Goal: Task Accomplishment & Management: Manage account settings

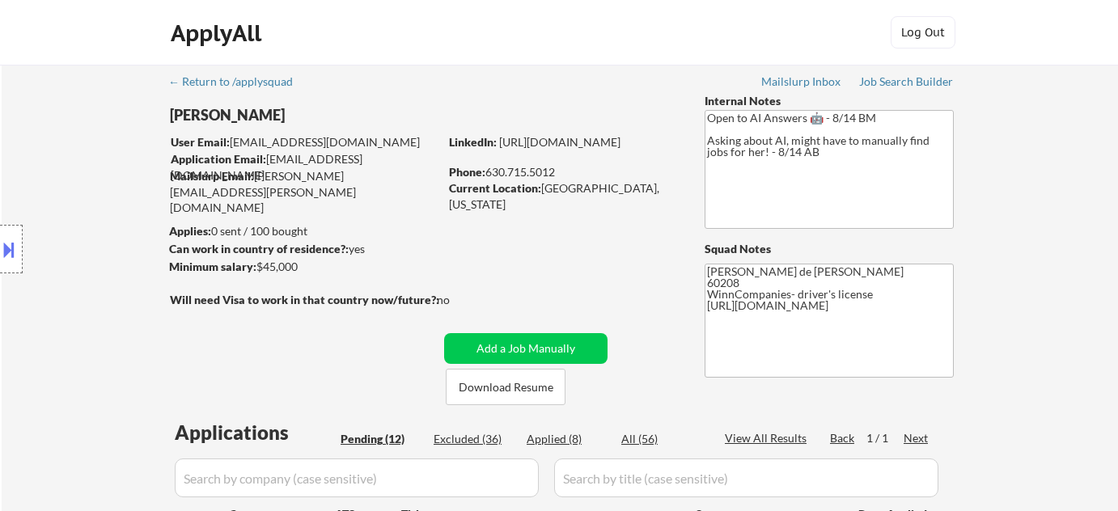
select select ""pending""
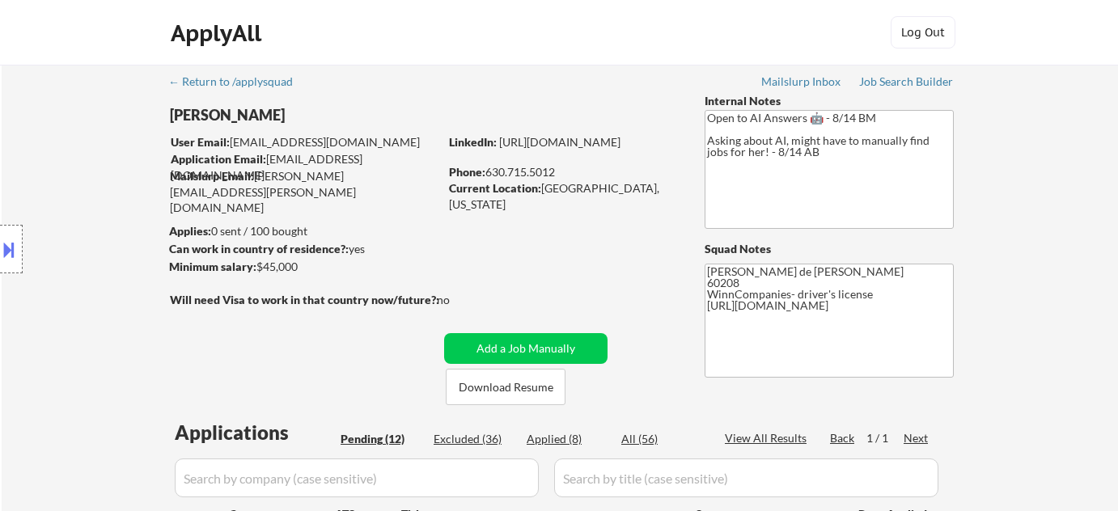
select select ""pending""
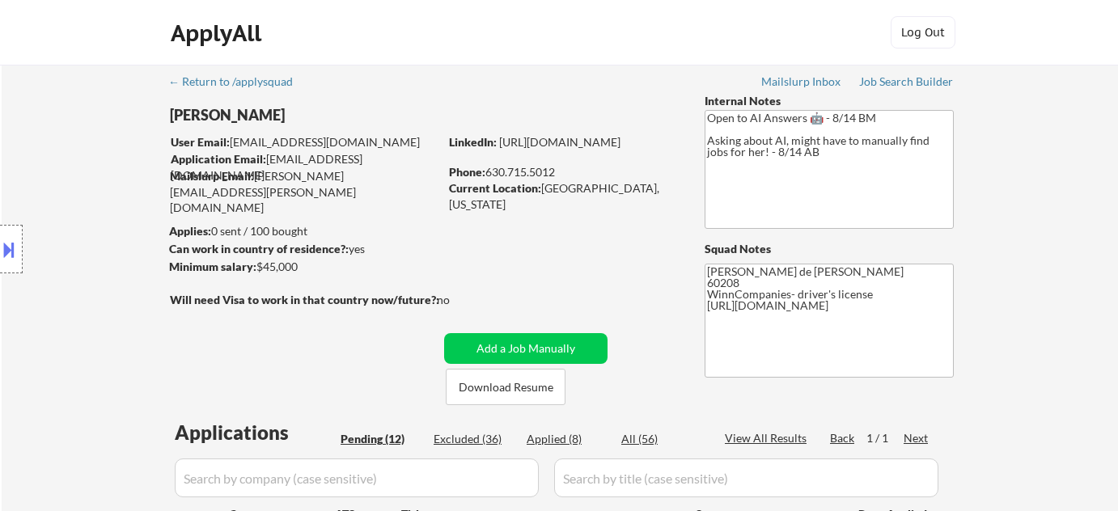
select select ""pending""
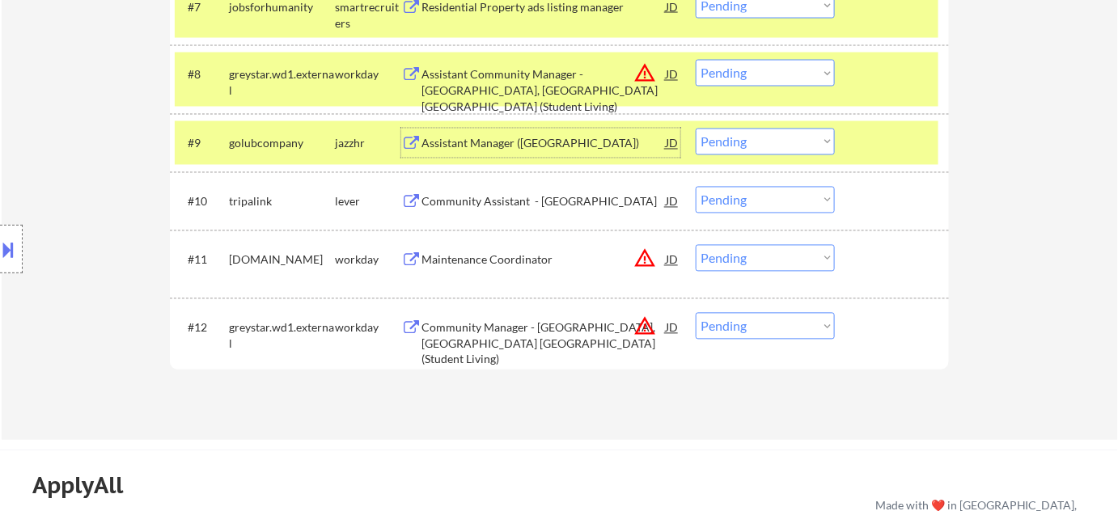
click at [780, 74] on select "Choose an option... Pending Applied Excluded (Questions) Excluded (Expired) Exc…" at bounding box center [765, 73] width 139 height 27
click at [696, 60] on select "Choose an option... Pending Applied Excluded (Questions) Excluded (Expired) Exc…" at bounding box center [765, 73] width 139 height 27
select select ""pending""
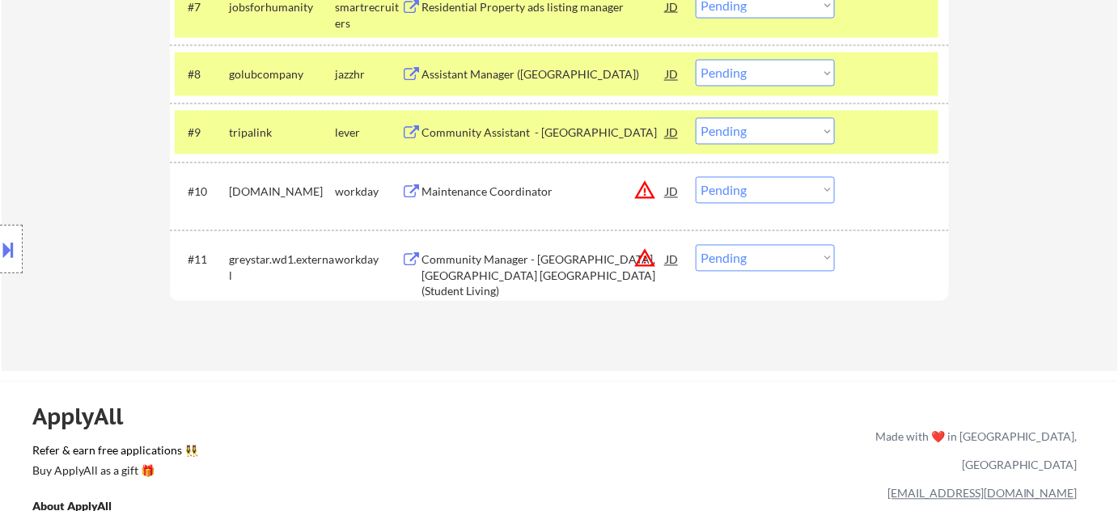
click at [798, 248] on select "Choose an option... Pending Applied Excluded (Questions) Excluded (Expired) Exc…" at bounding box center [765, 258] width 139 height 27
select select ""excluded__location_""
click at [696, 245] on select "Choose an option... Pending Applied Excluded (Questions) Excluded (Expired) Exc…" at bounding box center [765, 258] width 139 height 27
click at [12, 243] on button at bounding box center [9, 249] width 18 height 27
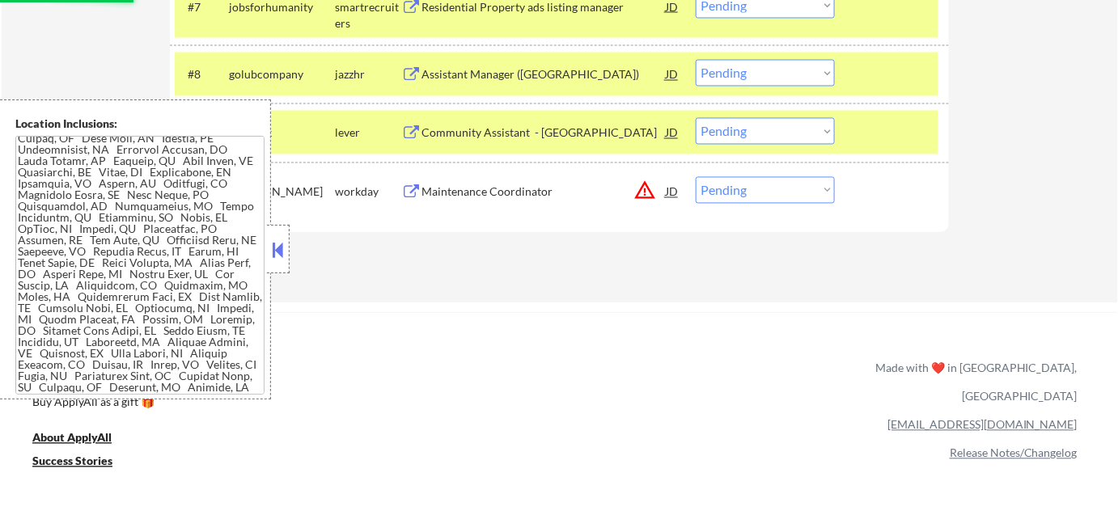
scroll to position [357, 0]
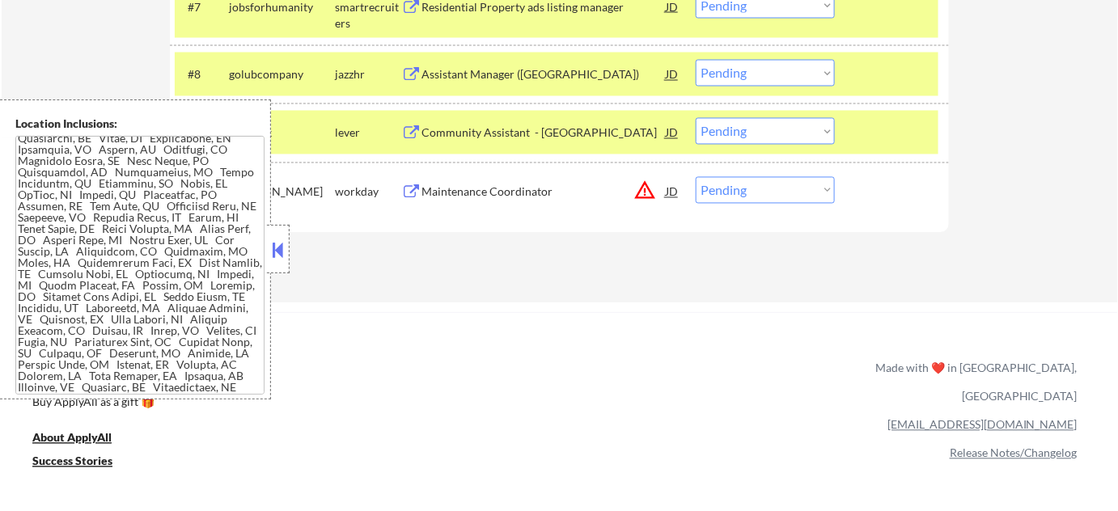
click at [285, 248] on button at bounding box center [278, 250] width 18 height 24
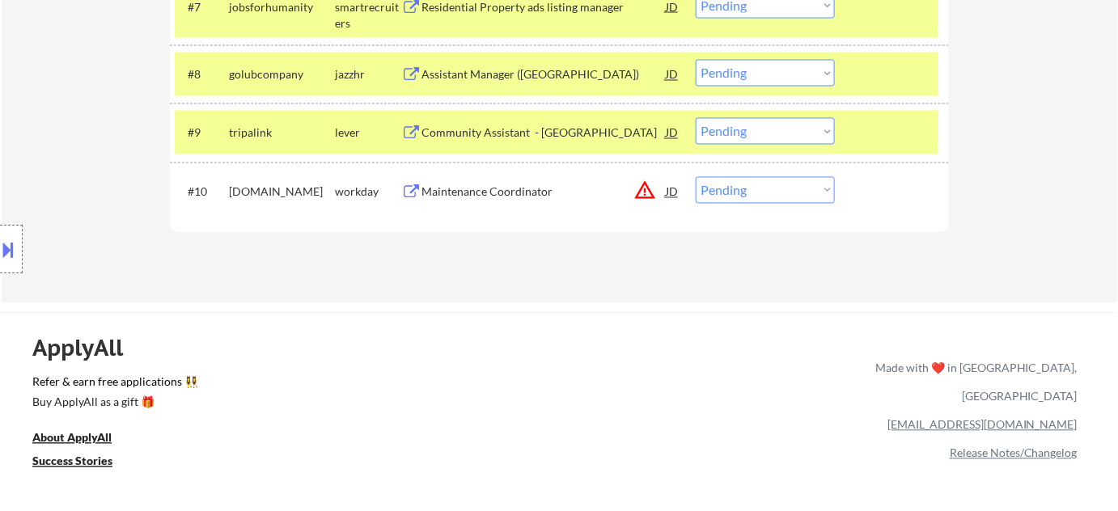
click at [513, 199] on div "Maintenance Coordinator" at bounding box center [543, 191] width 244 height 29
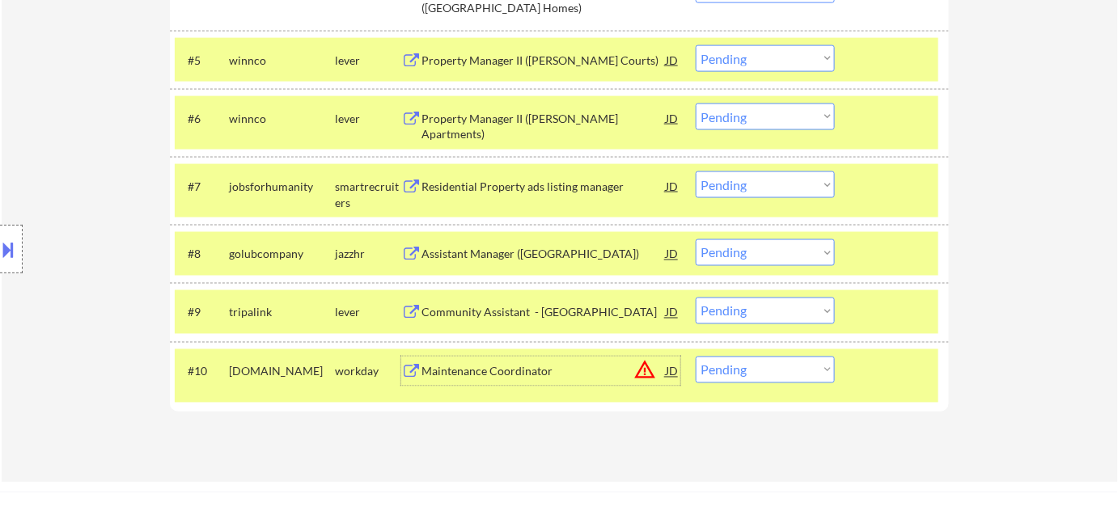
scroll to position [809, 0]
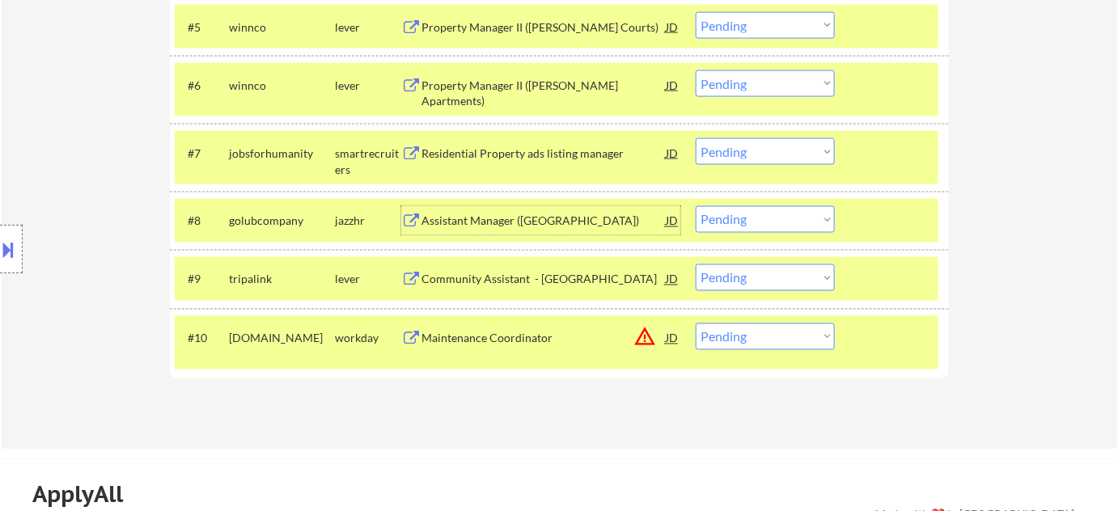
click at [541, 217] on div "Assistant Manager ([GEOGRAPHIC_DATA])" at bounding box center [543, 222] width 244 height 16
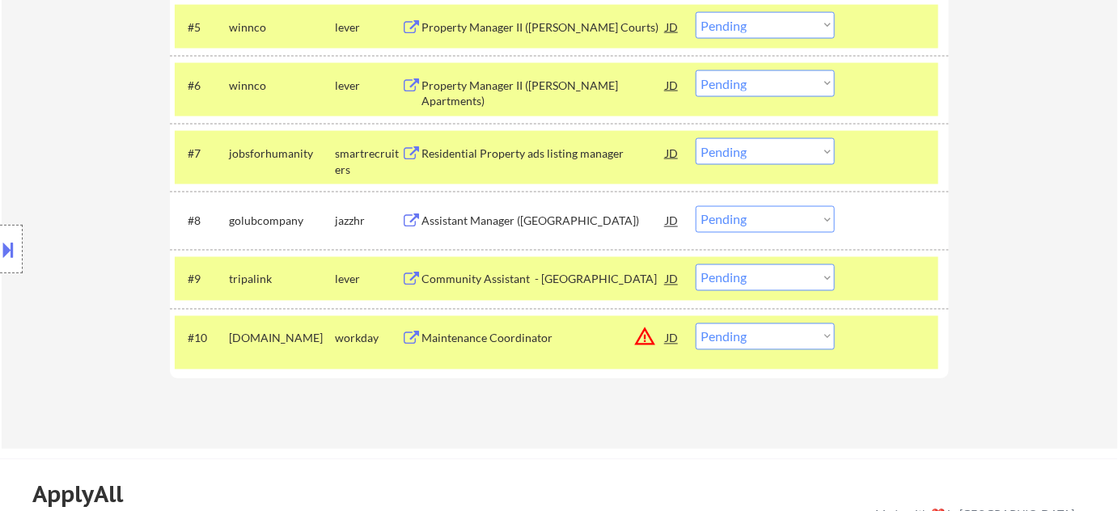
click at [15, 240] on button at bounding box center [9, 249] width 18 height 27
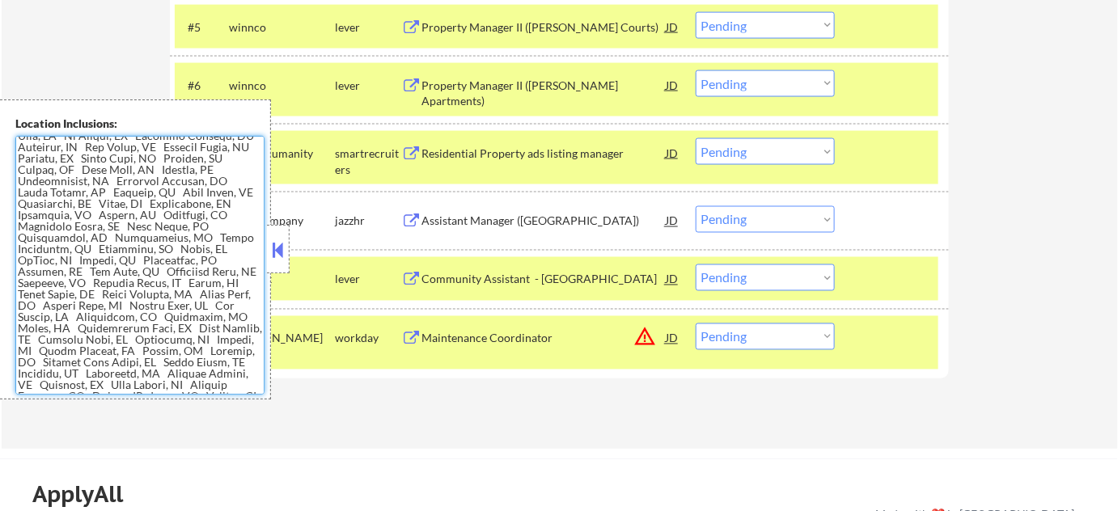
scroll to position [357, 0]
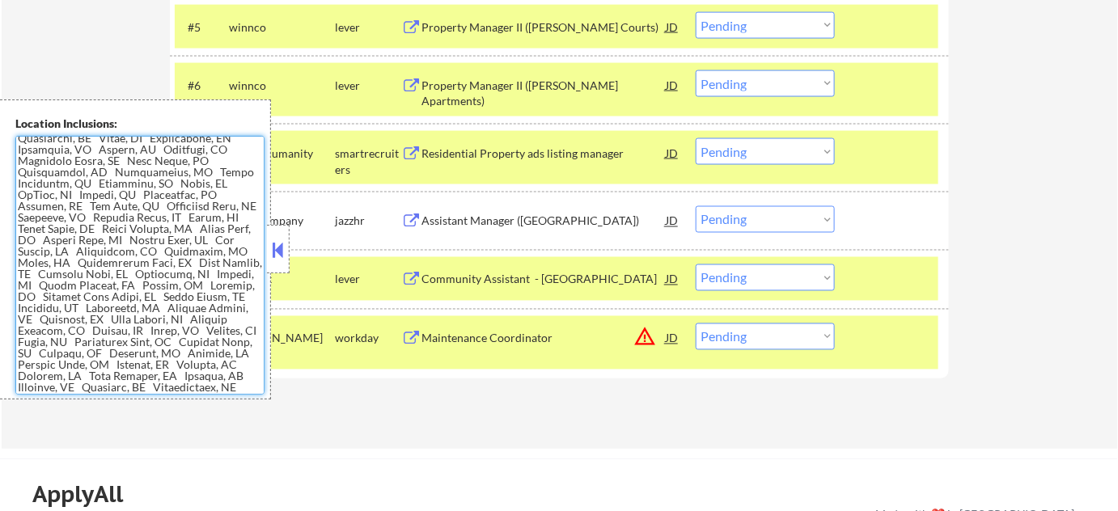
click at [279, 252] on button at bounding box center [278, 250] width 18 height 24
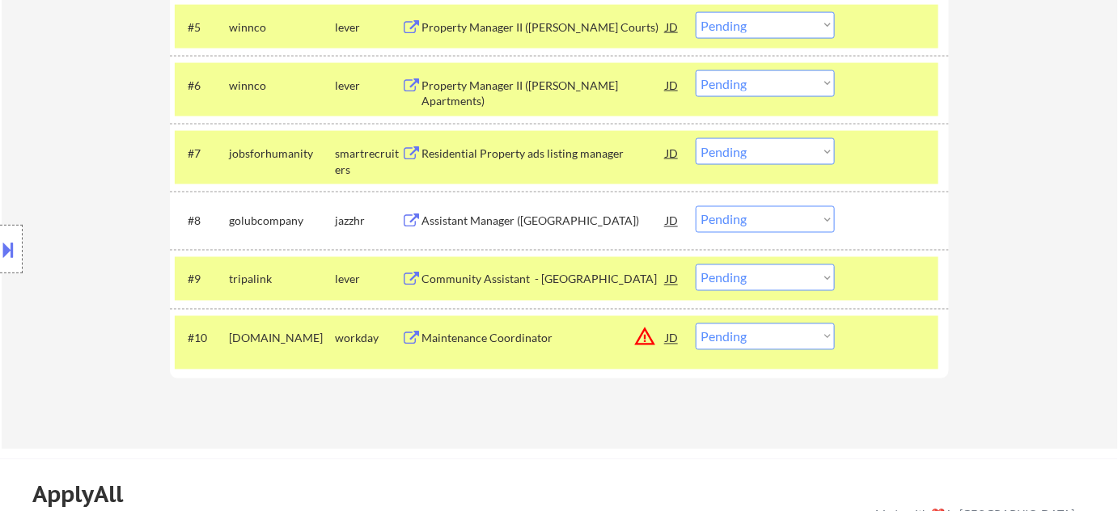
click at [736, 222] on select "Choose an option... Pending Applied Excluded (Questions) Excluded (Expired) Exc…" at bounding box center [765, 219] width 139 height 27
click at [696, 206] on select "Choose an option... Pending Applied Excluded (Questions) Excluded (Expired) Exc…" at bounding box center [765, 219] width 139 height 27
select select ""pending""
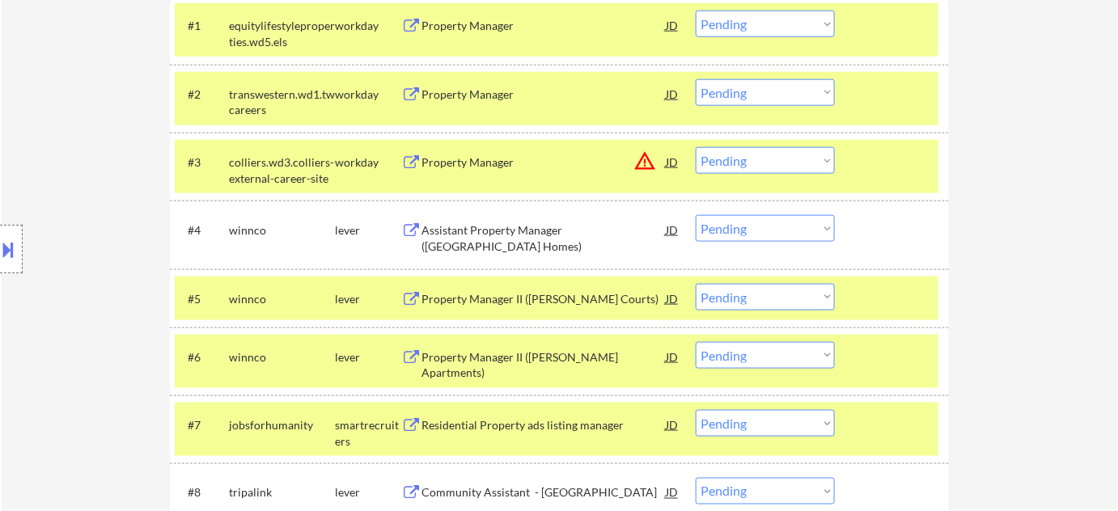
scroll to position [514, 0]
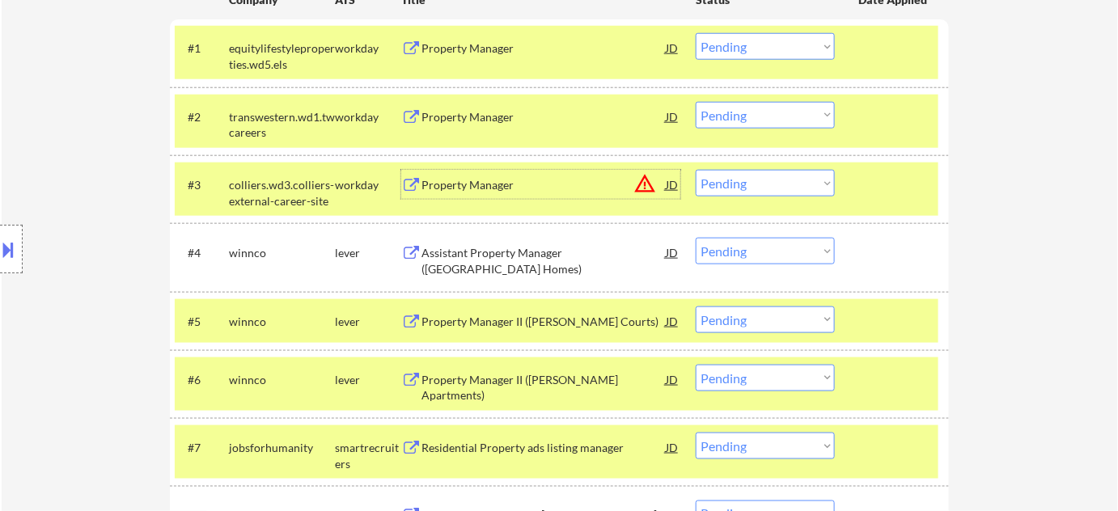
click at [493, 180] on div "Property Manager" at bounding box center [543, 185] width 244 height 16
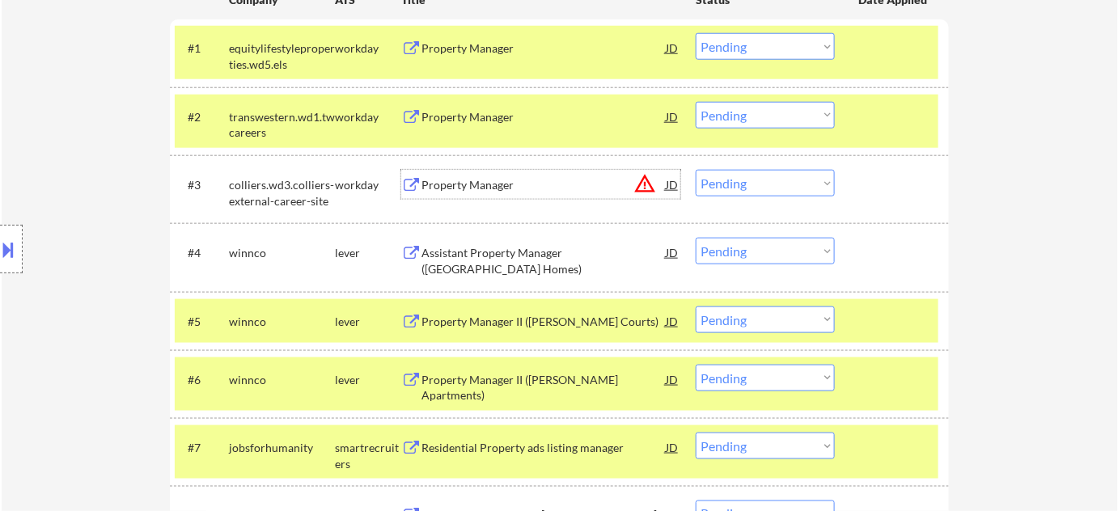
click at [754, 180] on select "Choose an option... Pending Applied Excluded (Questions) Excluded (Expired) Exc…" at bounding box center [765, 183] width 139 height 27
click at [696, 170] on select "Choose an option... Pending Applied Excluded (Questions) Excluded (Expired) Exc…" at bounding box center [765, 183] width 139 height 27
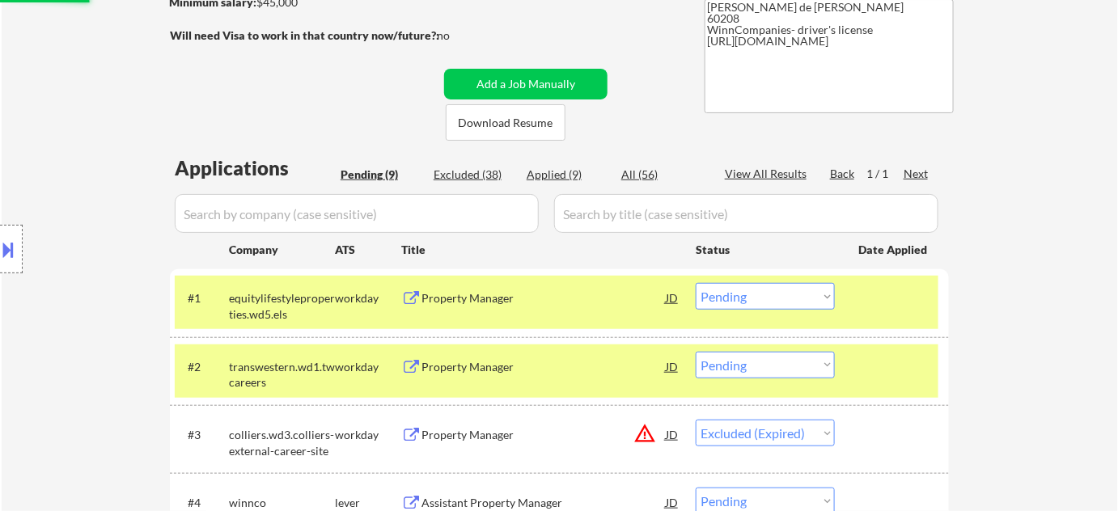
scroll to position [220, 0]
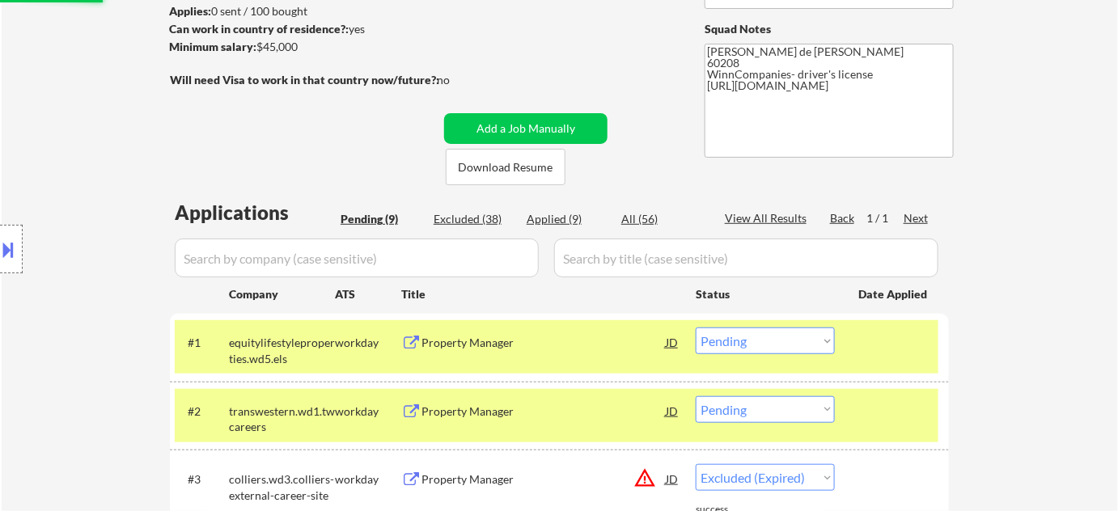
select select ""pending""
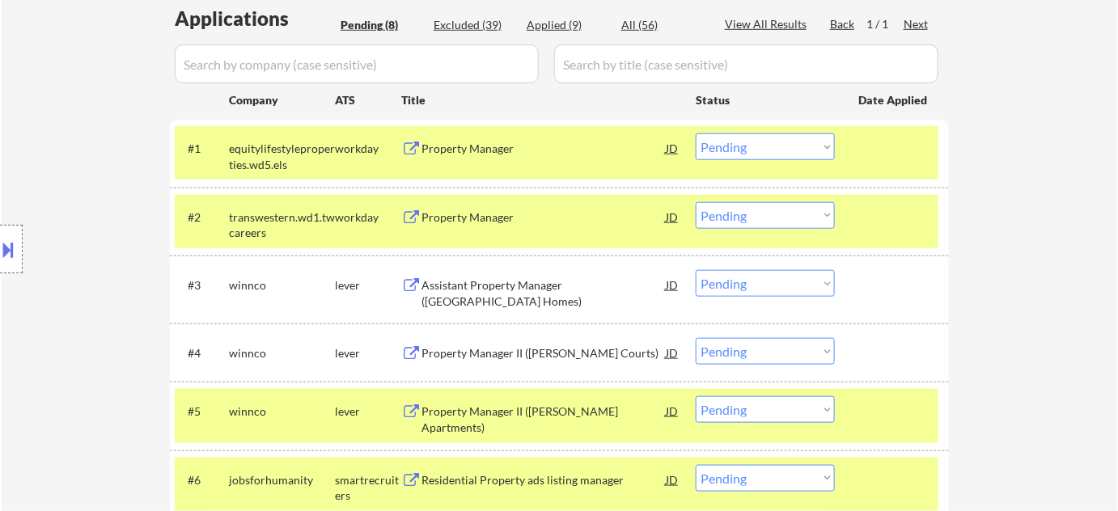
scroll to position [367, 0]
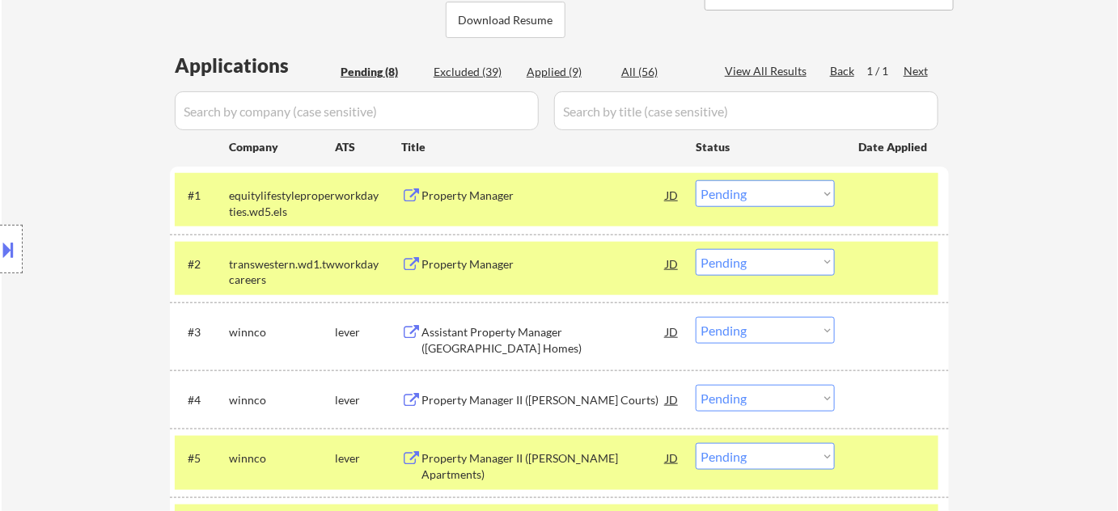
click at [495, 70] on div "Excluded (39)" at bounding box center [473, 72] width 81 height 16
select select ""excluded__expired_""
select select ""excluded__location_""
select select ""excluded__expired_""
select select ""excluded__location_""
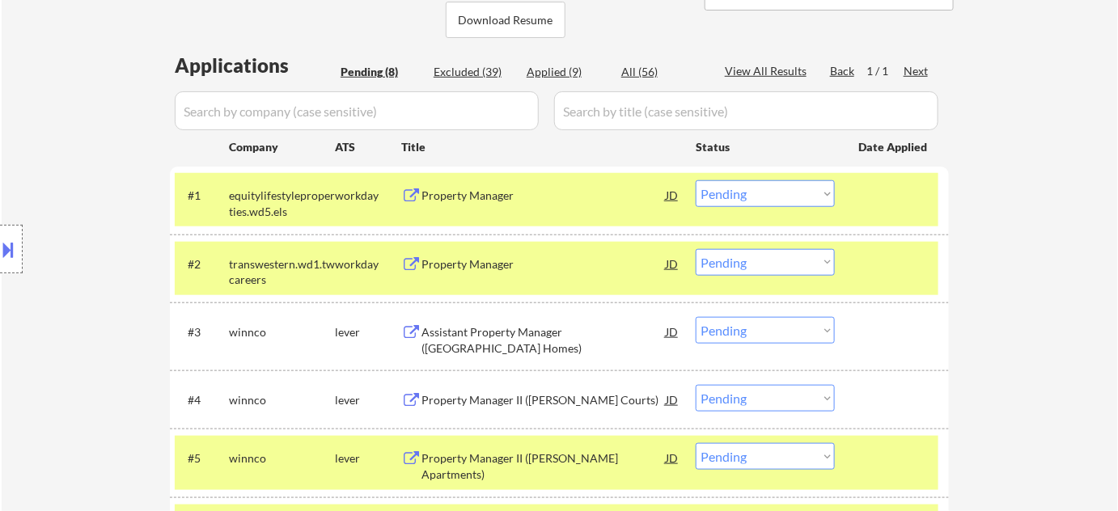
select select ""excluded__bad_match_""
select select ""excluded__expired_""
select select ""excluded__location_""
select select ""excluded__expired_""
select select ""excluded__bad_match_""
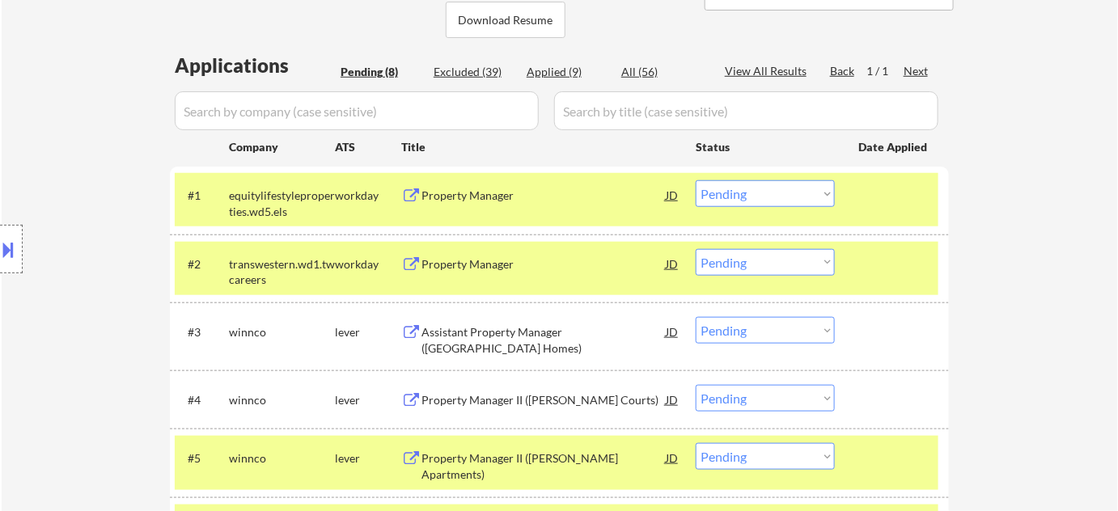
select select ""excluded__bad_match_""
select select ""excluded__blocklist_""
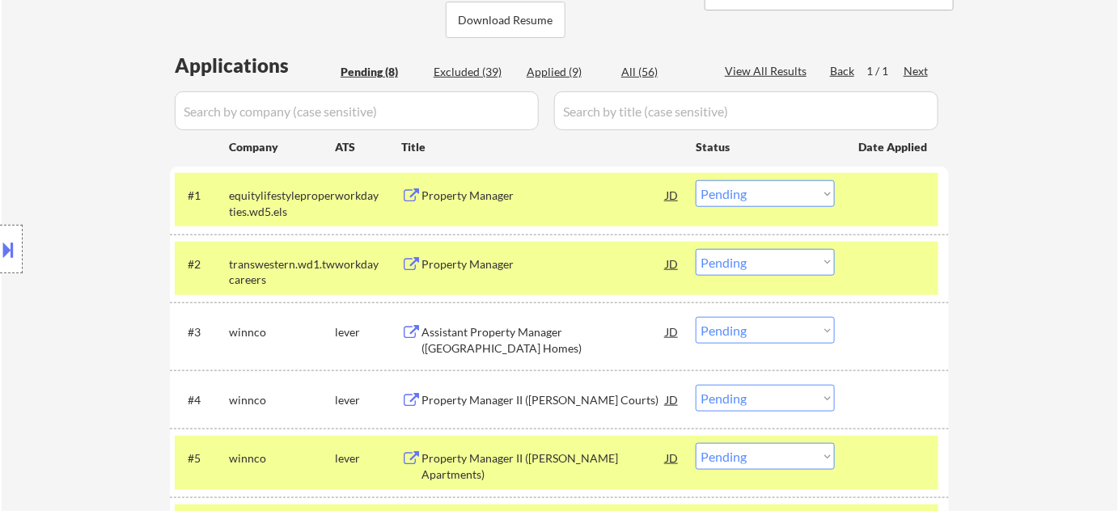
select select ""excluded__blocklist_""
select select ""excluded""
select select ""excluded__bad_match_""
select select ""excluded__location_""
select select ""excluded__bad_match_""
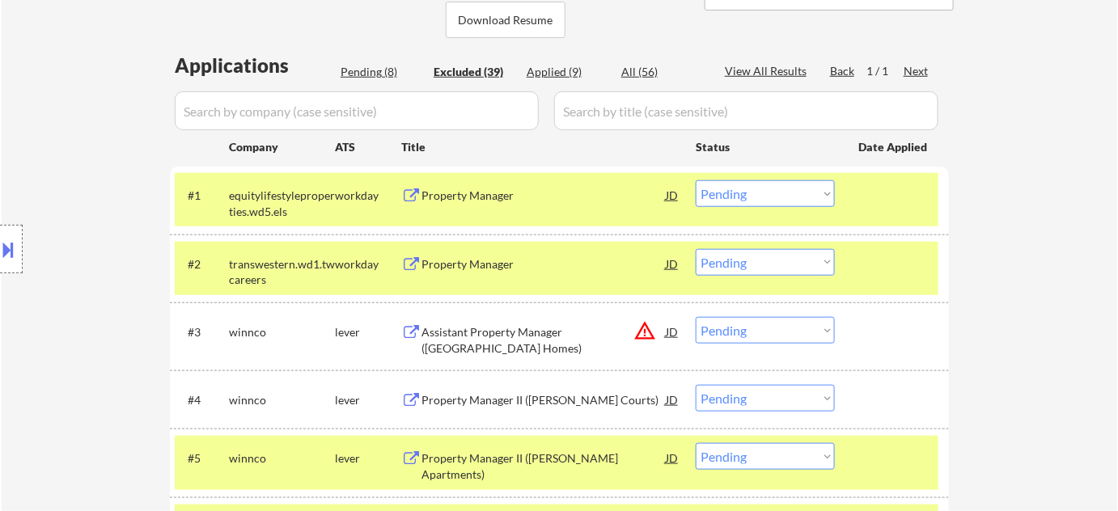
select select ""excluded__bad_match_""
select select ""excluded__location_""
select select ""excluded__bad_match_""
select select ""excluded__expired_""
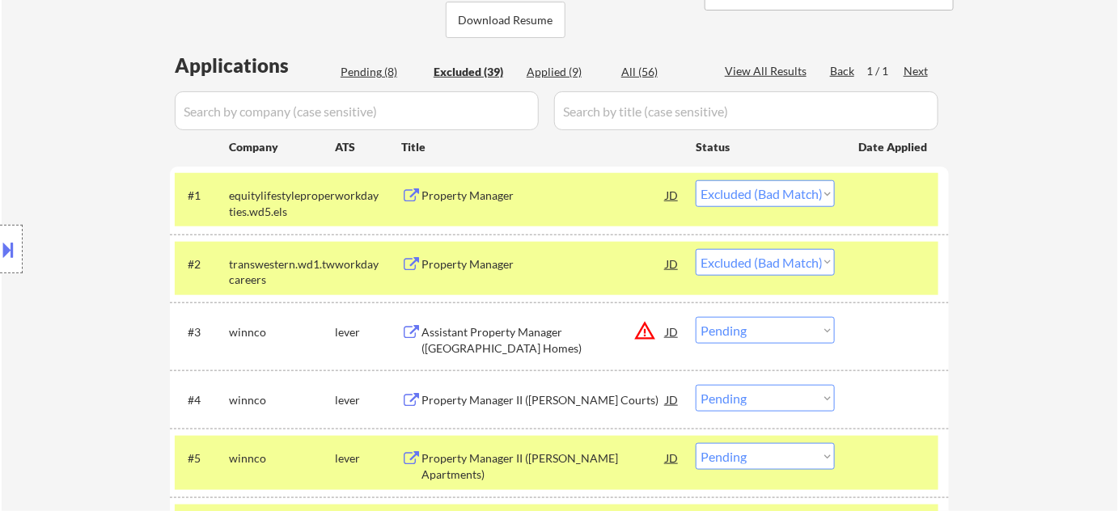
select select ""excluded__blocklist_""
select select ""excluded__expired_""
select select ""excluded__salary_""
select select ""excluded__expired_""
select select ""excluded__bad_match_""
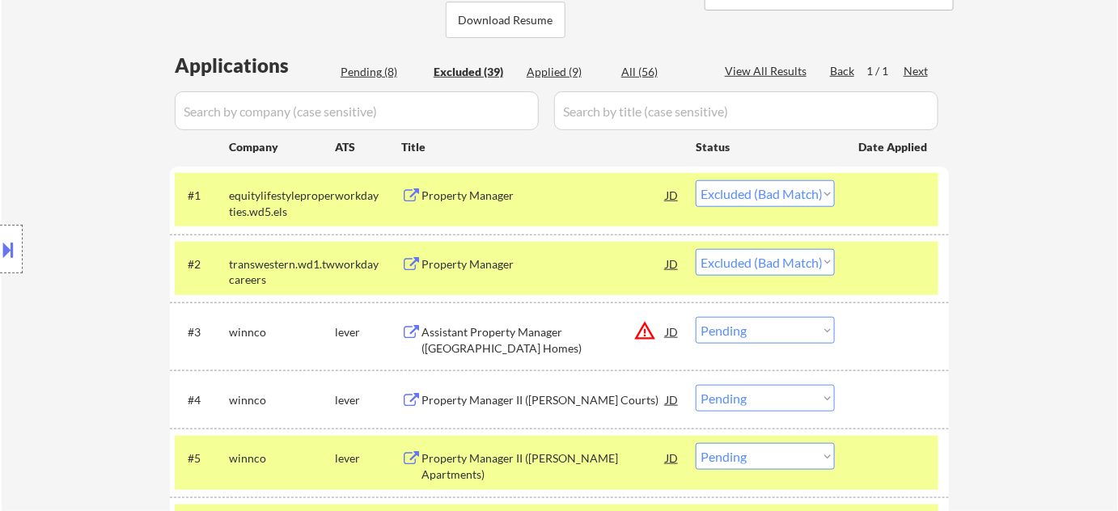
select select ""excluded__blocklist_""
select select ""excluded__expired_""
select select ""excluded__location_""
select select ""excluded__bad_match_""
select select ""excluded__expired_""
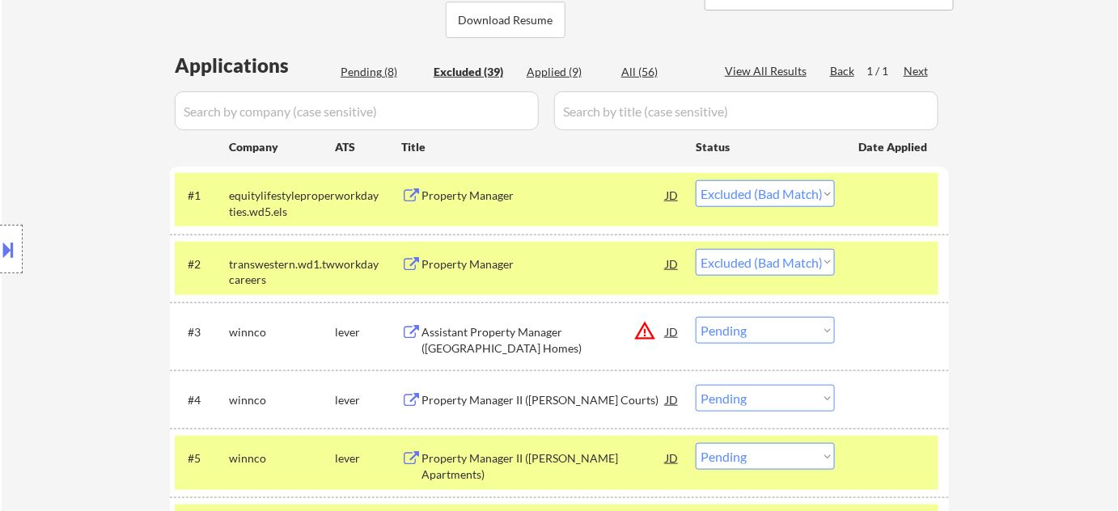
select select ""excluded__bad_match_""
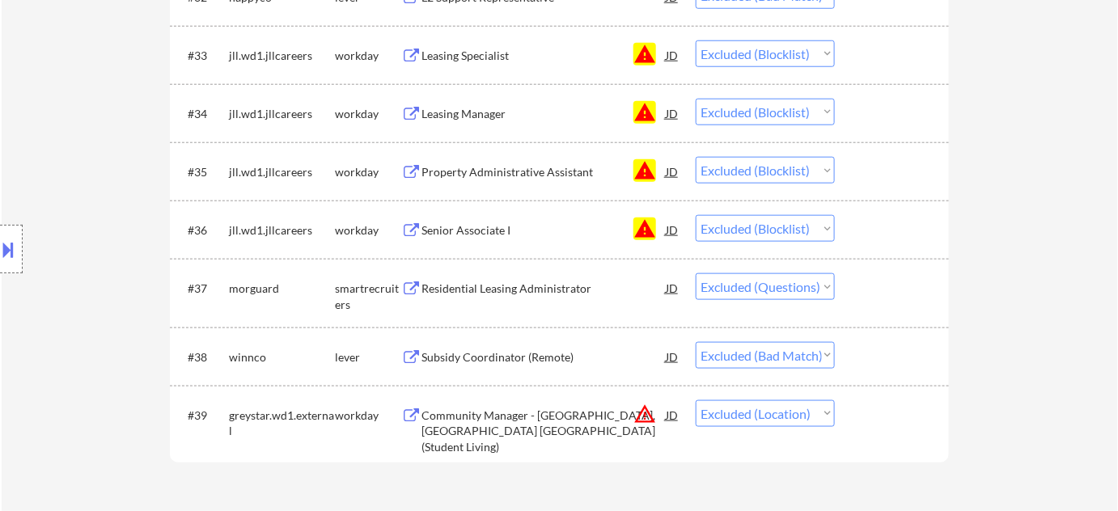
scroll to position [2573, 0]
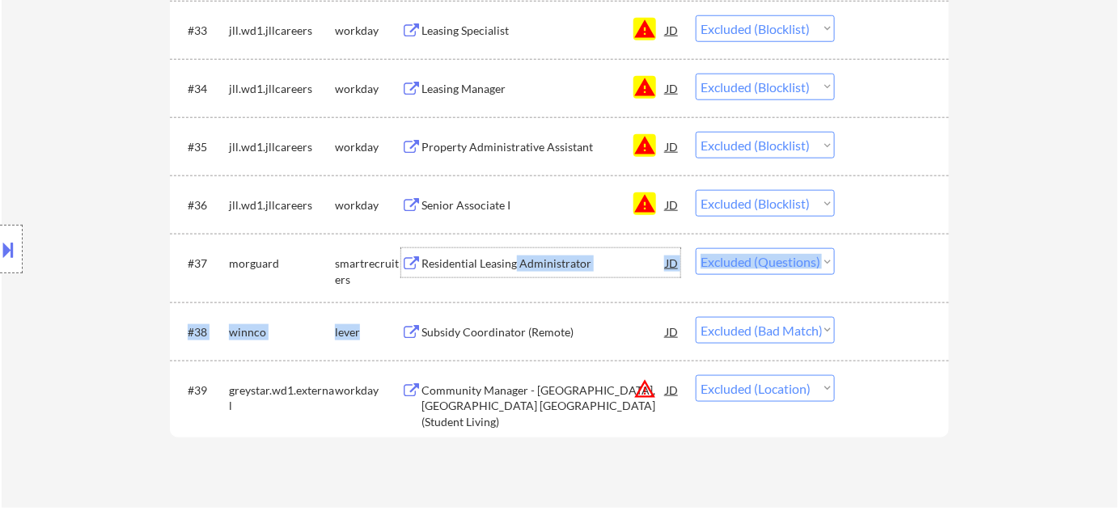
drag, startPoint x: 516, startPoint y: 271, endPoint x: 476, endPoint y: 355, distance: 93.0
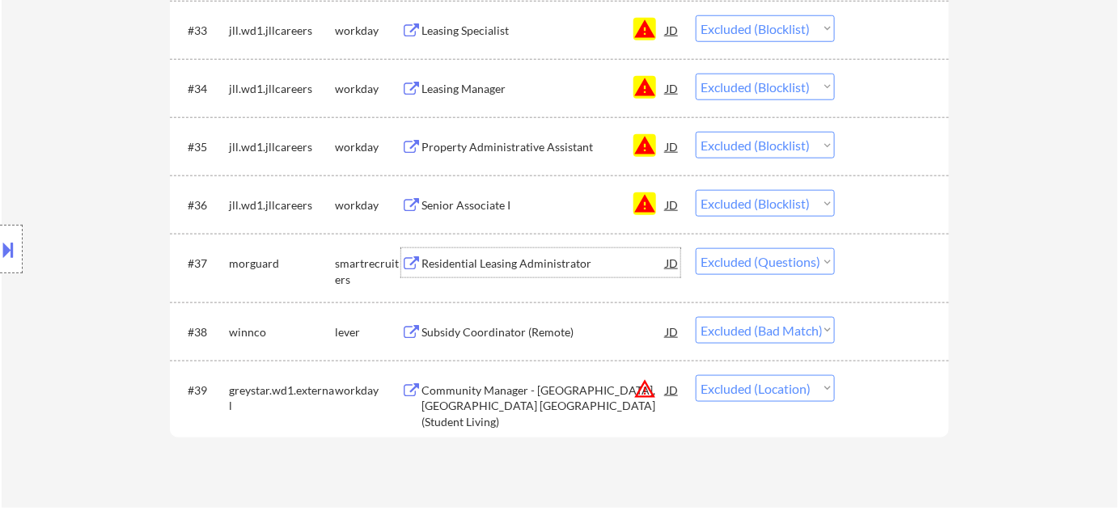
click at [343, 394] on div "workday" at bounding box center [368, 391] width 66 height 16
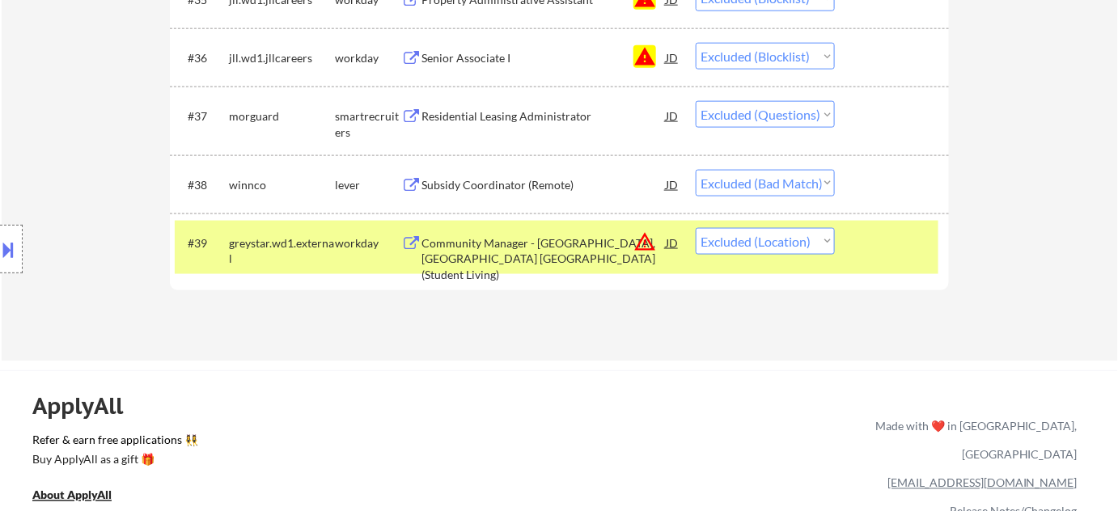
scroll to position [2646, 0]
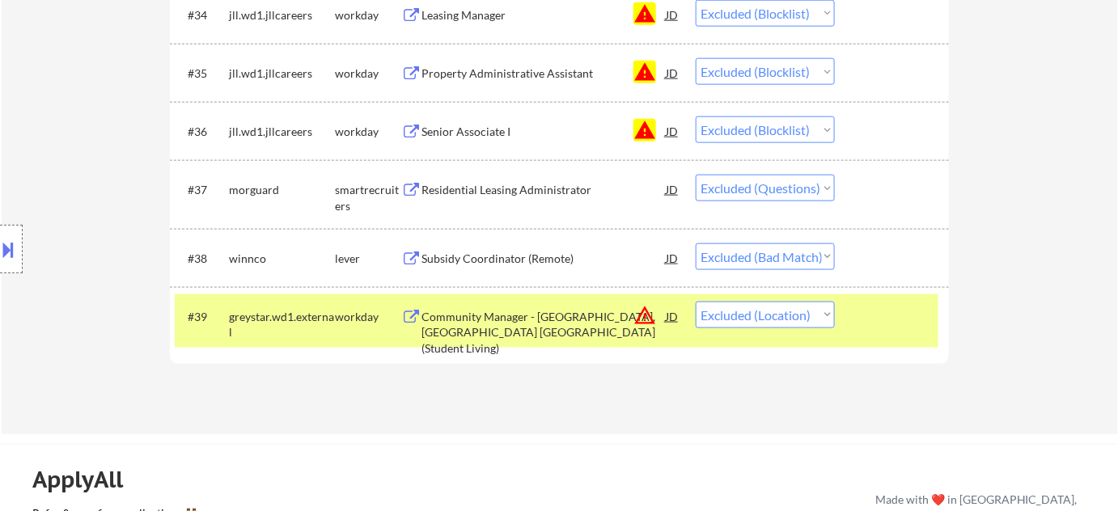
click at [503, 197] on div "Residential Leasing Administrator" at bounding box center [543, 190] width 244 height 16
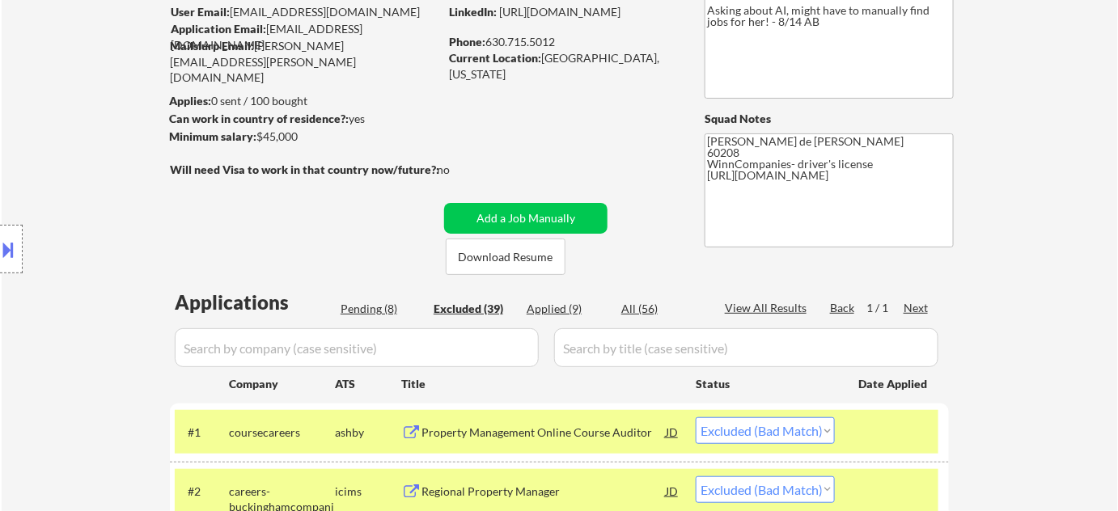
scroll to position [146, 0]
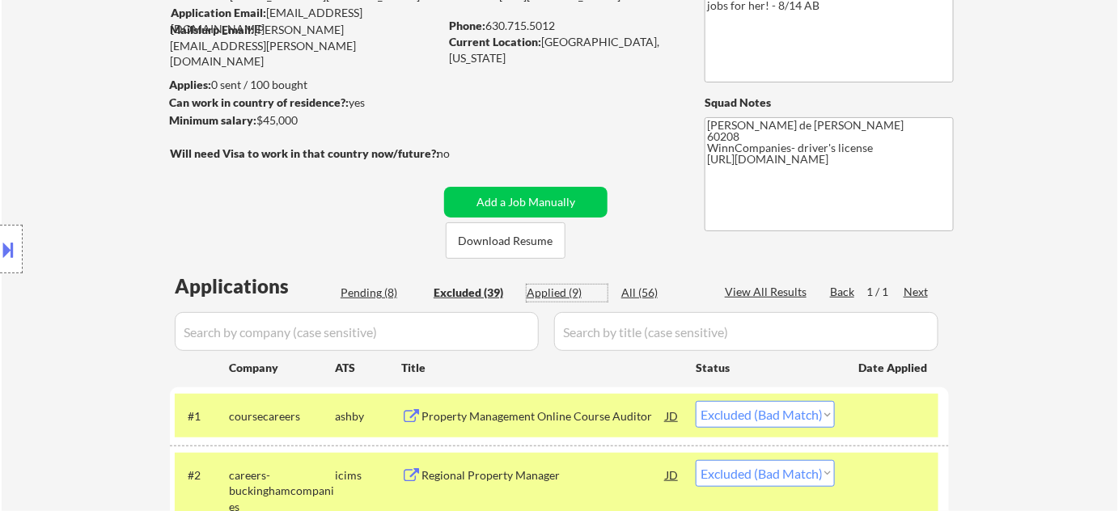
click at [566, 294] on div "Applied (9)" at bounding box center [566, 293] width 81 height 16
select select ""applied""
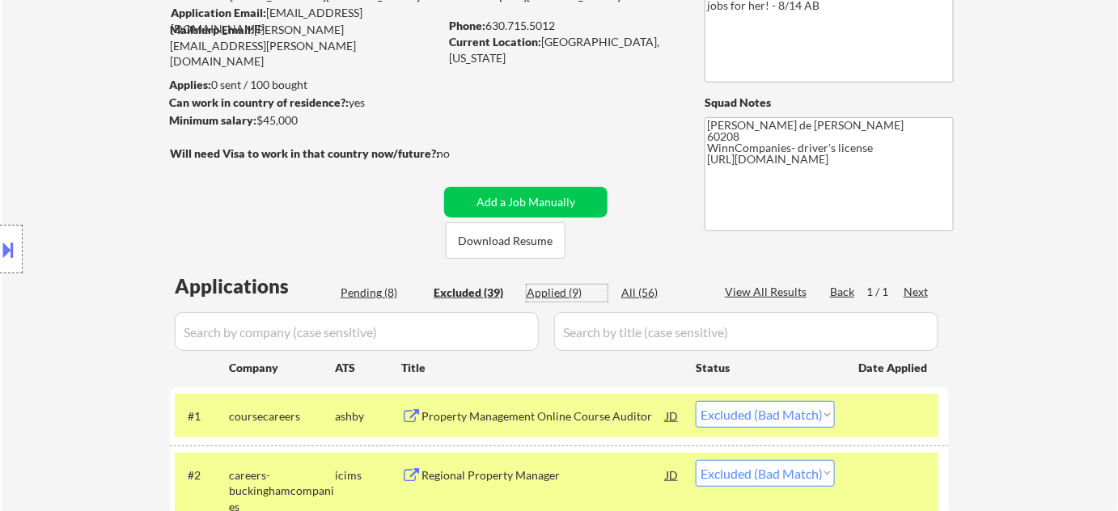
select select ""applied""
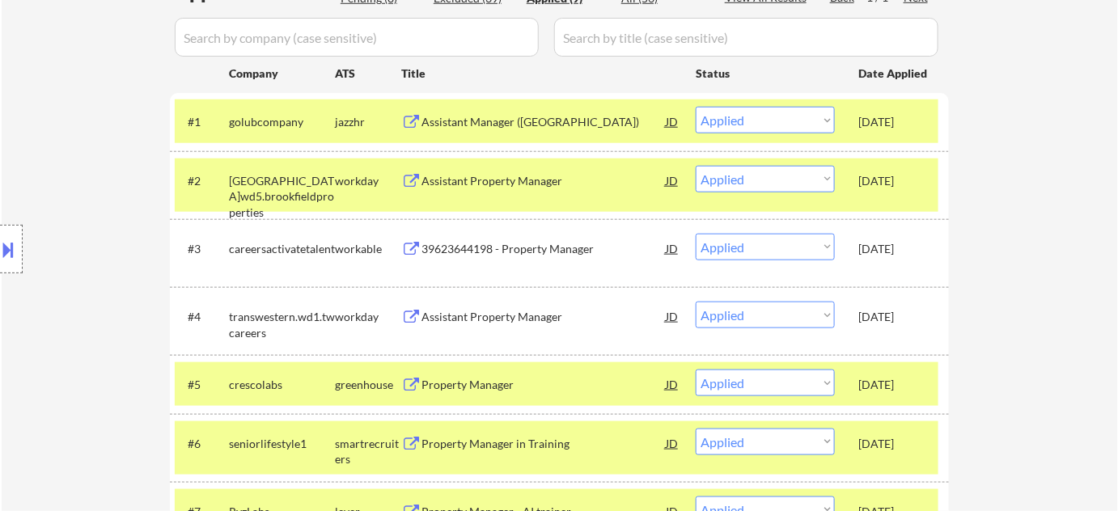
scroll to position [367, 0]
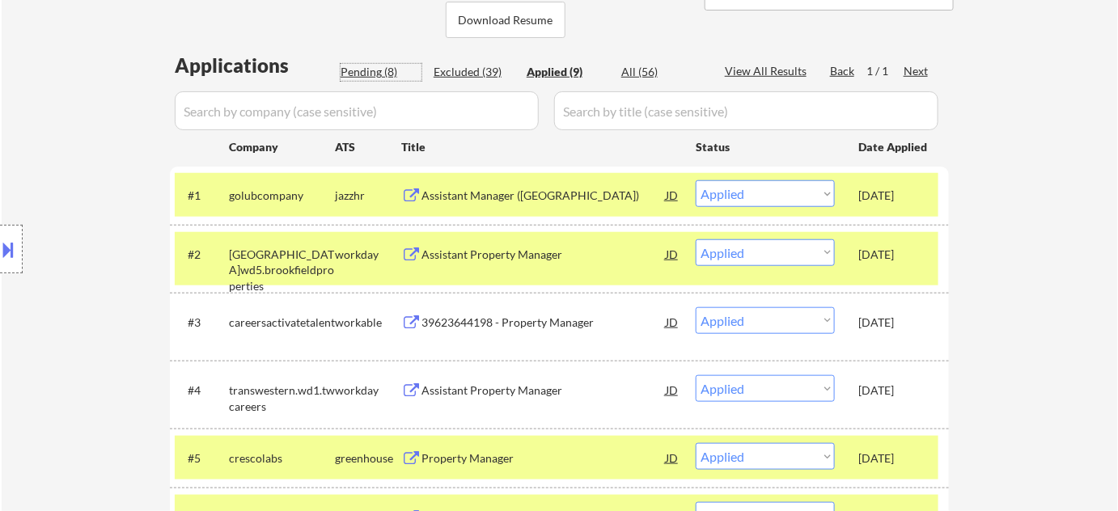
click at [353, 74] on div "Pending (8)" at bounding box center [380, 72] width 81 height 16
select select ""pending""
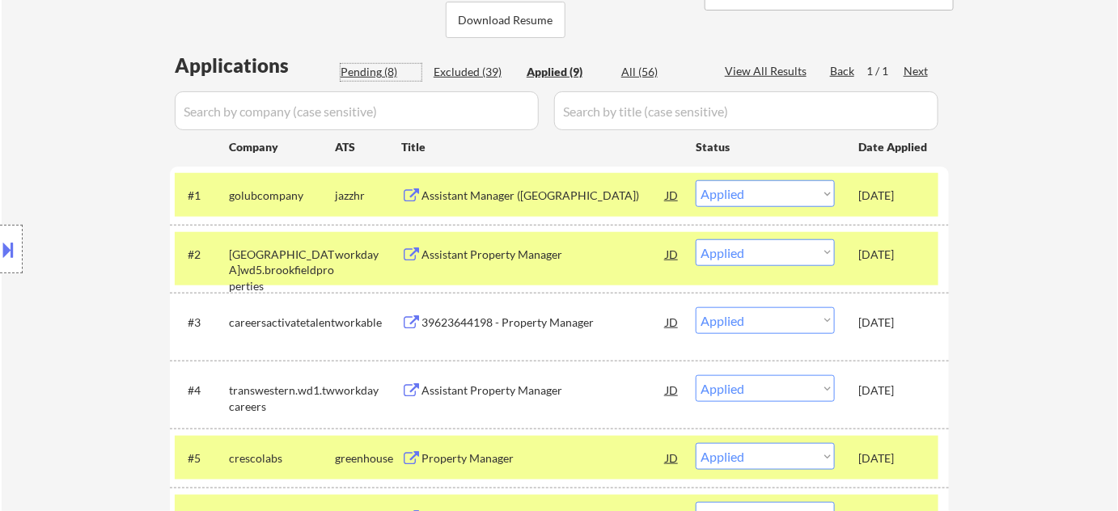
select select ""pending""
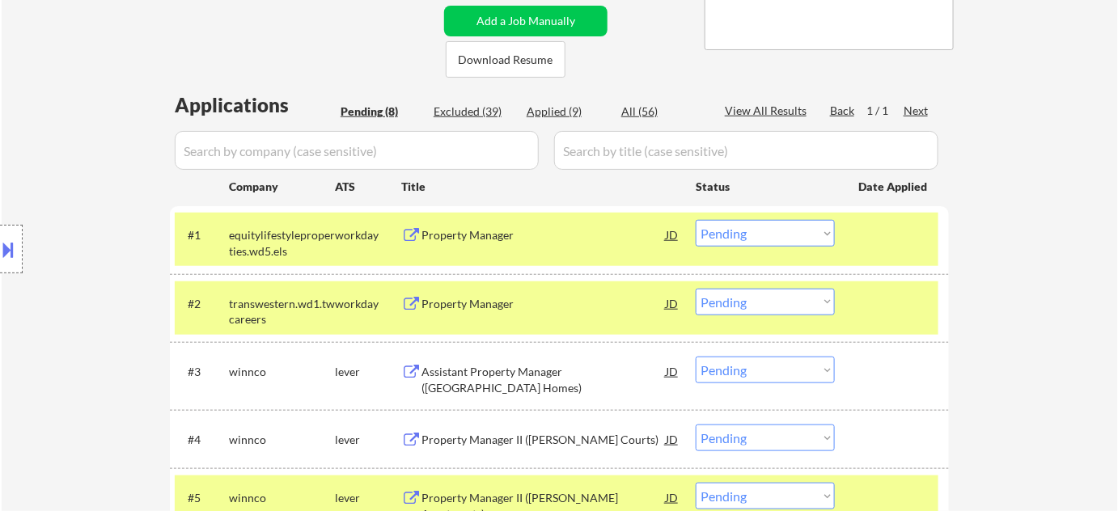
scroll to position [294, 0]
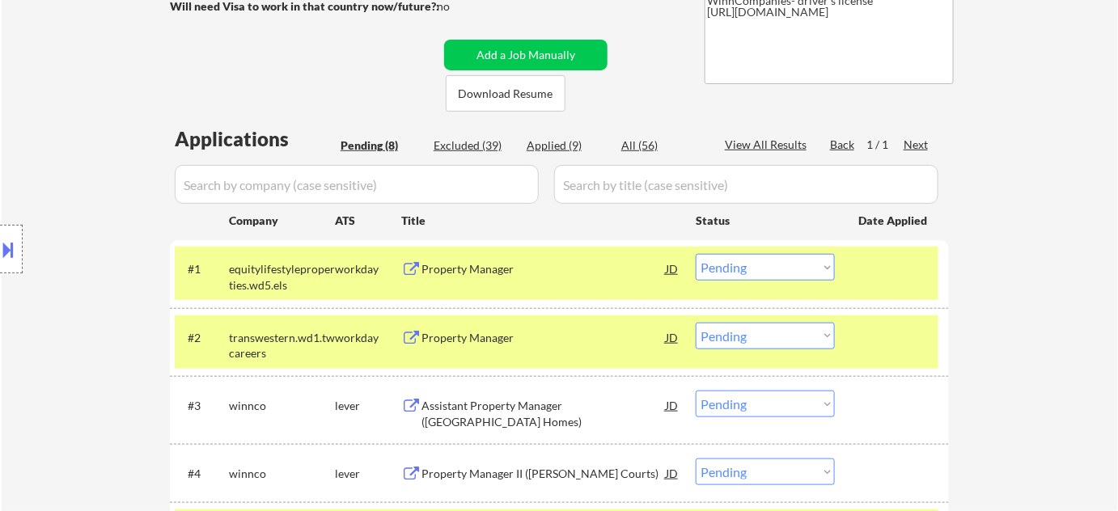
click at [480, 150] on div "Excluded (39)" at bounding box center [473, 145] width 81 height 16
select select ""excluded__bad_match_""
select select ""excluded__location_""
select select ""excluded__bad_match_""
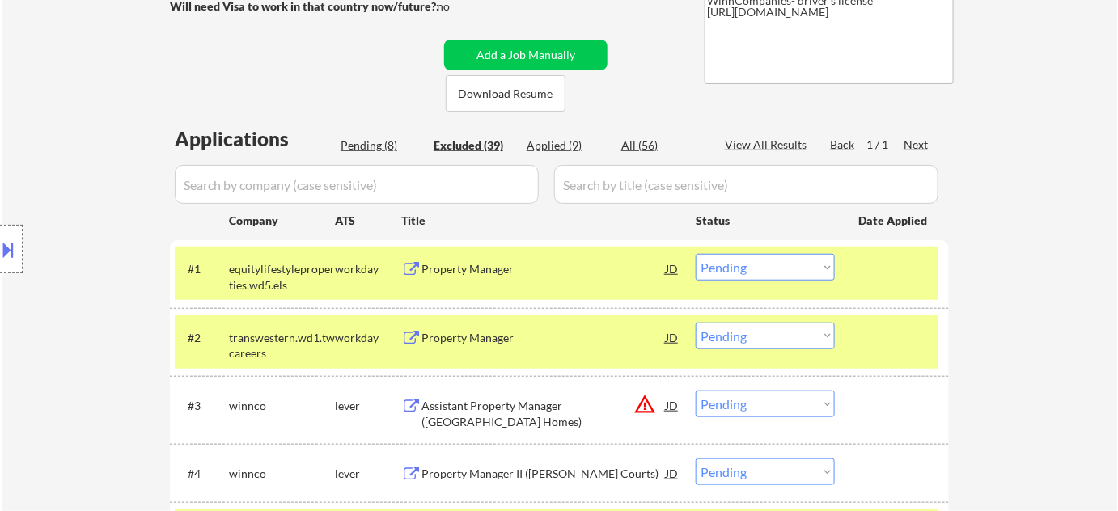
select select ""excluded__bad_match_""
select select ""excluded__expired_""
select select ""excluded__blocklist_""
select select ""excluded__expired_""
select select ""excluded__salary_""
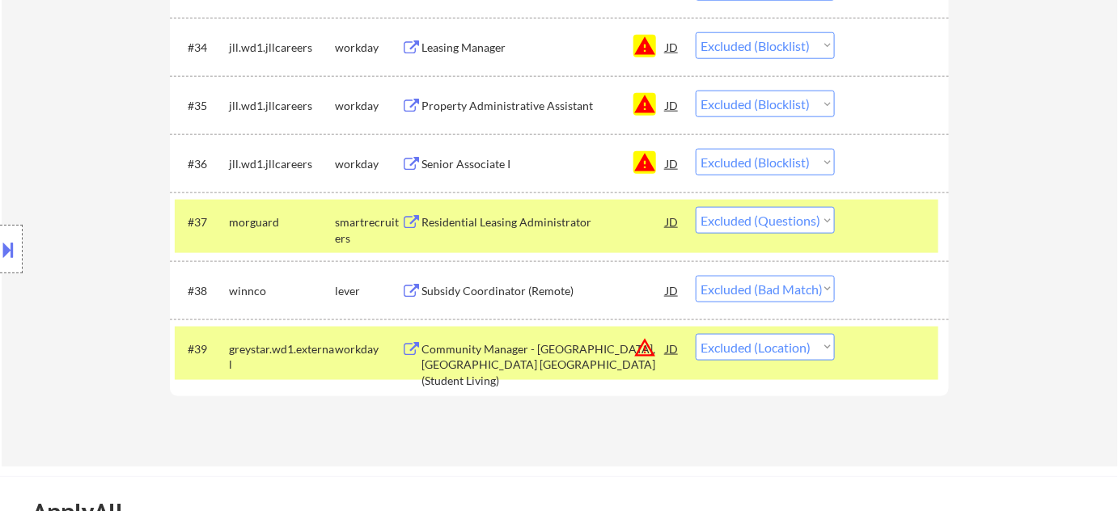
scroll to position [2720, 0]
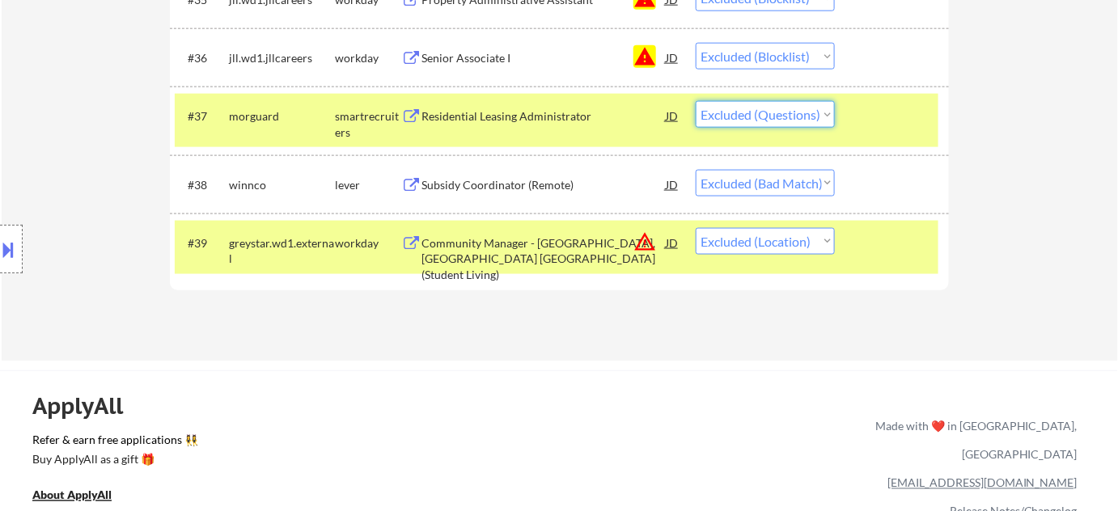
click at [794, 116] on select "Choose an option... Pending Applied Excluded (Questions) Excluded (Expired) Exc…" at bounding box center [765, 114] width 139 height 27
click at [696, 101] on select "Choose an option... Pending Applied Excluded (Questions) Excluded (Expired) Exc…" at bounding box center [765, 114] width 139 height 27
select select ""excluded__bad_match_""
select select ""excluded__location_""
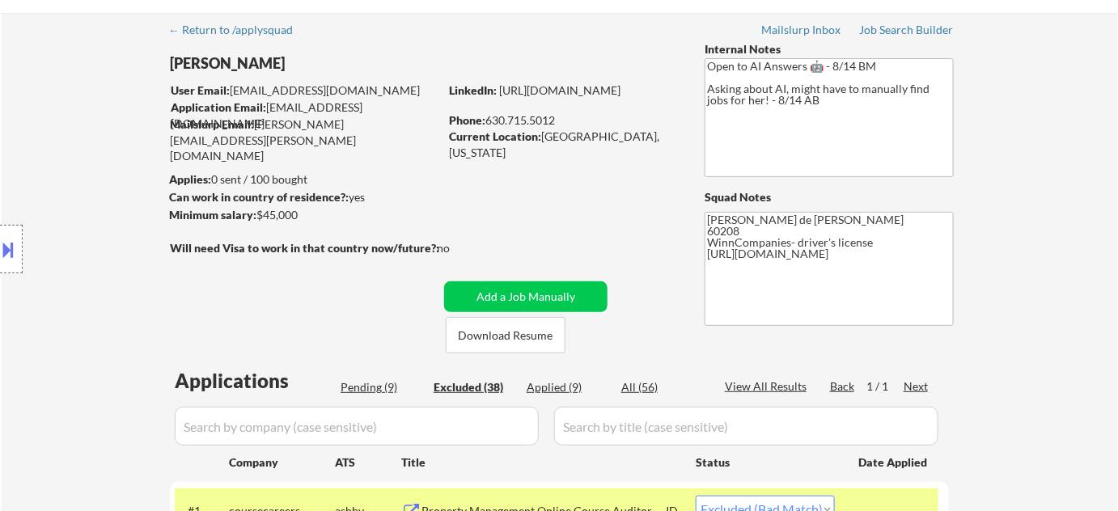
scroll to position [73, 0]
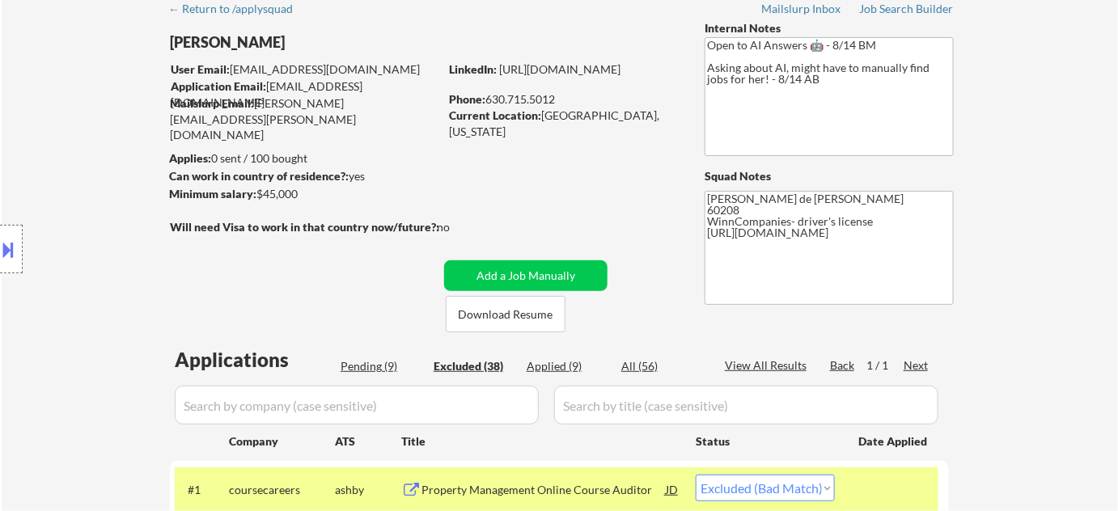
click at [367, 364] on div "Pending (9)" at bounding box center [380, 366] width 81 height 16
select select ""pending""
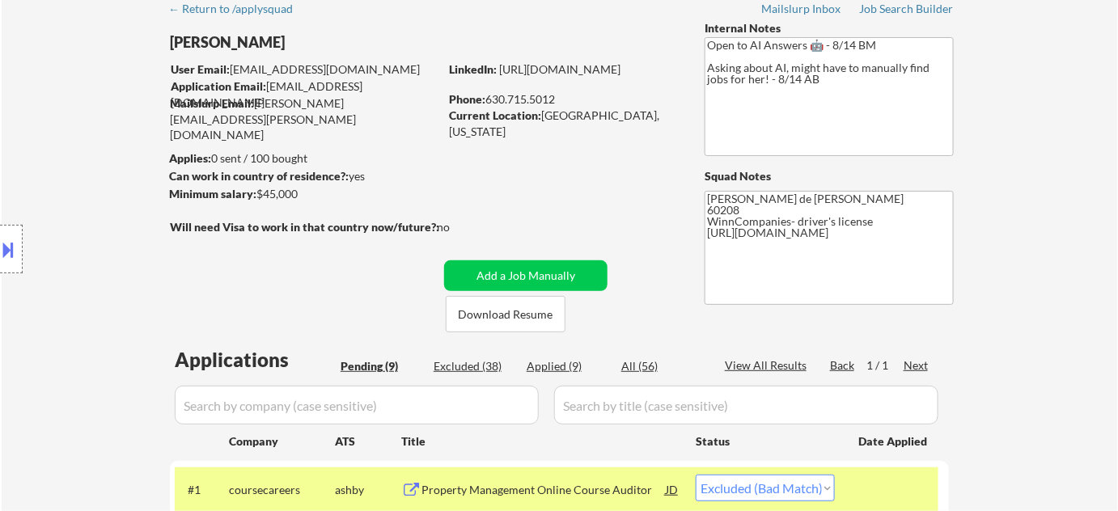
select select ""pending""
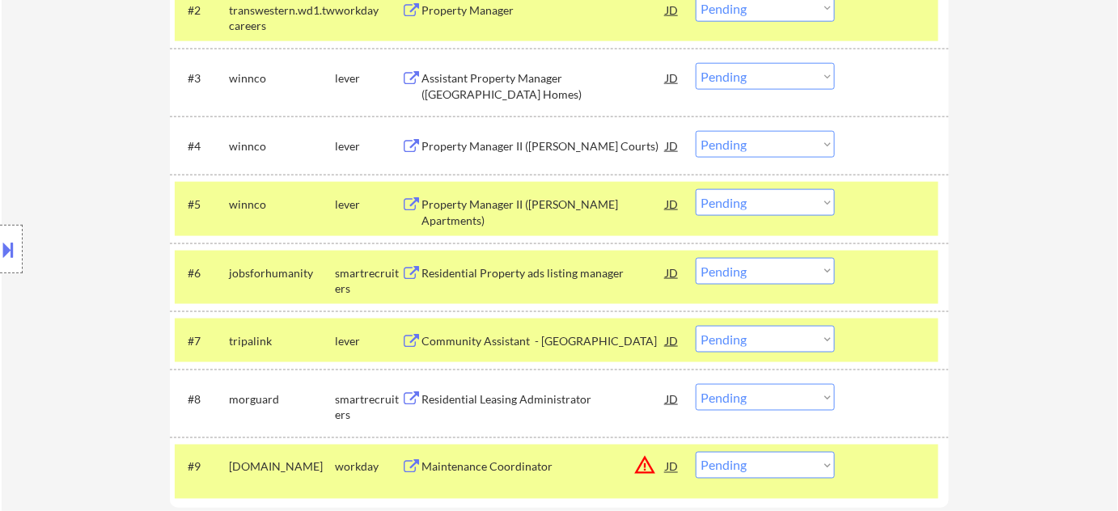
scroll to position [735, 0]
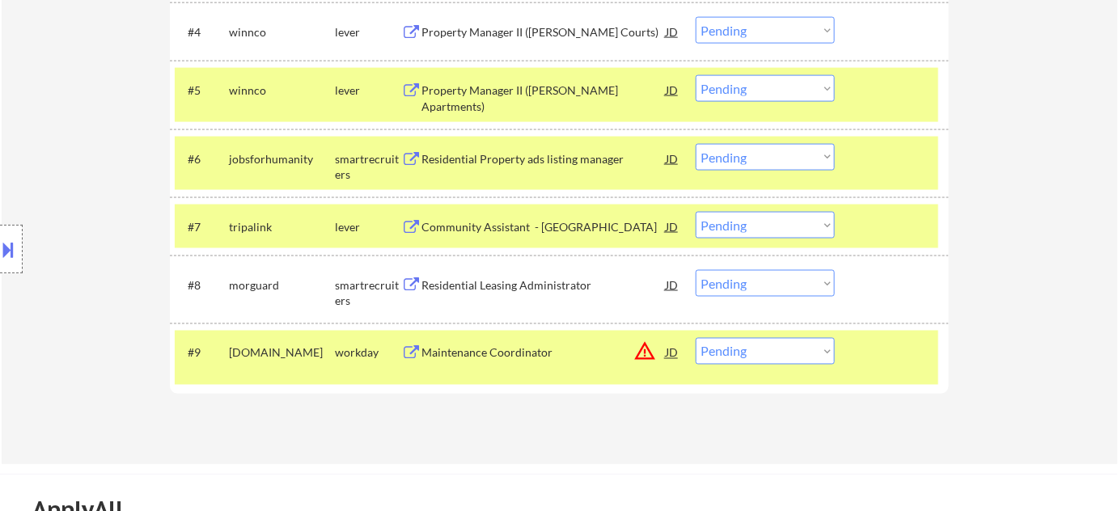
drag, startPoint x: 227, startPoint y: 280, endPoint x: 309, endPoint y: 279, distance: 81.7
click at [289, 284] on div "Location Inclusions:" at bounding box center [145, 249] width 290 height 300
type textarea "[PERSON_NAME] de [PERSON_NAME] 60208 WinnCompanies- driver's license Morguard- …"
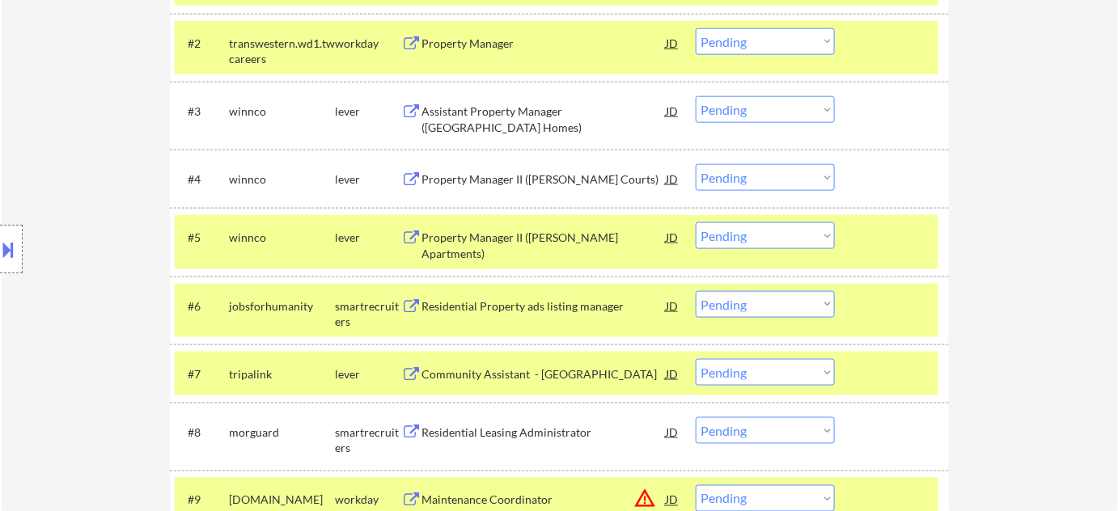
scroll to position [514, 0]
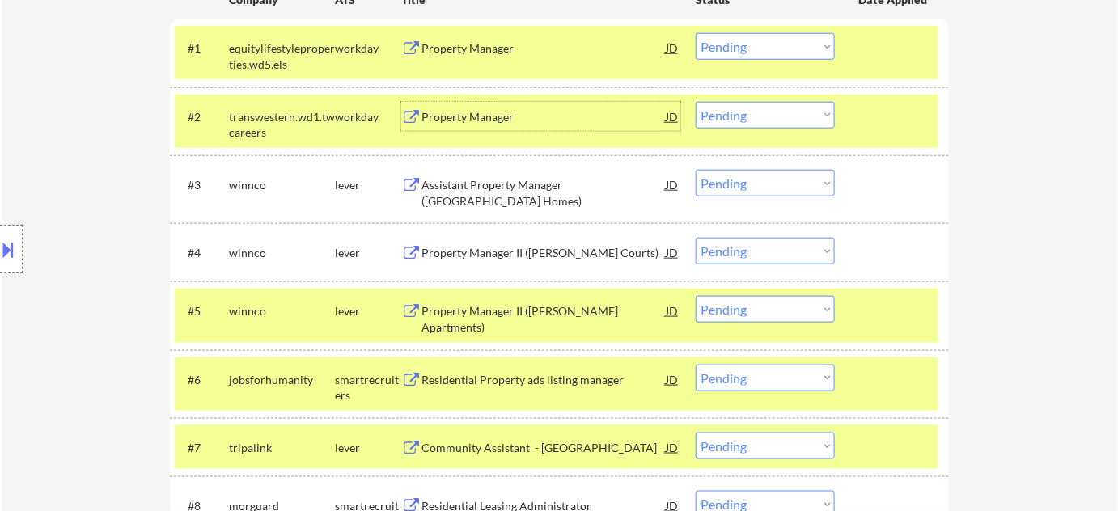
click at [482, 107] on div "Property Manager" at bounding box center [543, 116] width 244 height 29
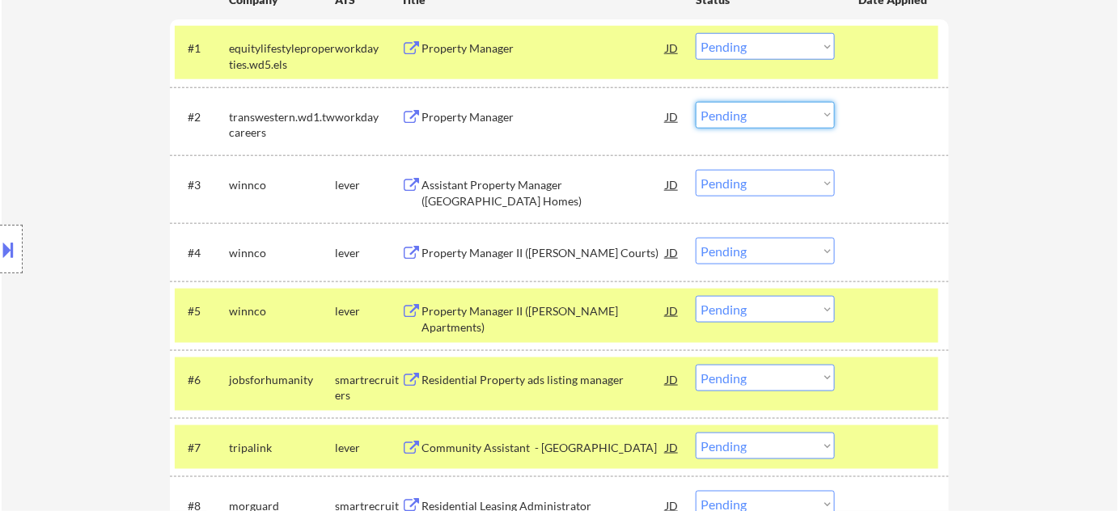
click at [754, 102] on select "Choose an option... Pending Applied Excluded (Questions) Excluded (Expired) Exc…" at bounding box center [765, 115] width 139 height 27
click at [696, 102] on select "Choose an option... Pending Applied Excluded (Questions) Excluded (Expired) Exc…" at bounding box center [765, 115] width 139 height 27
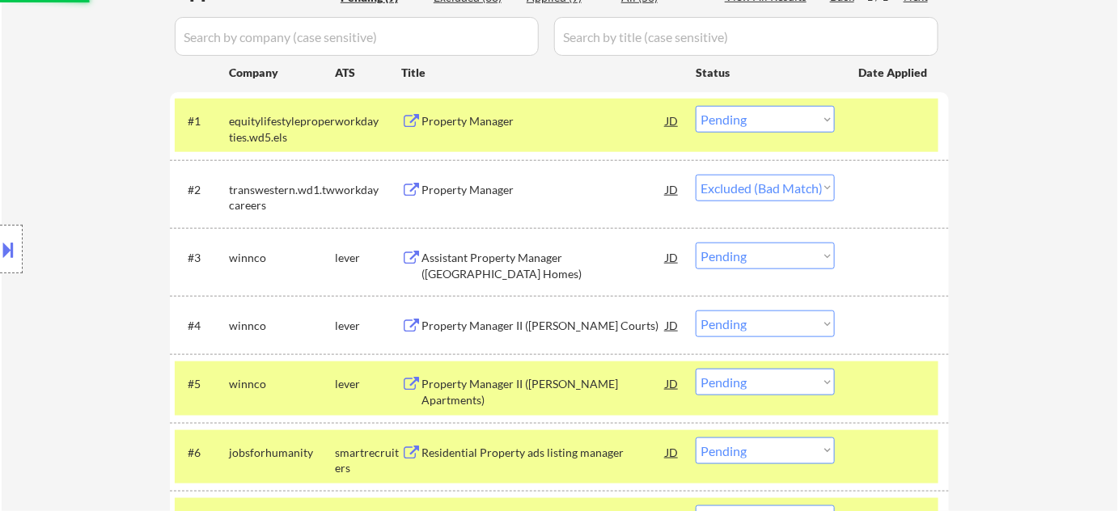
scroll to position [441, 0]
select select ""pending""
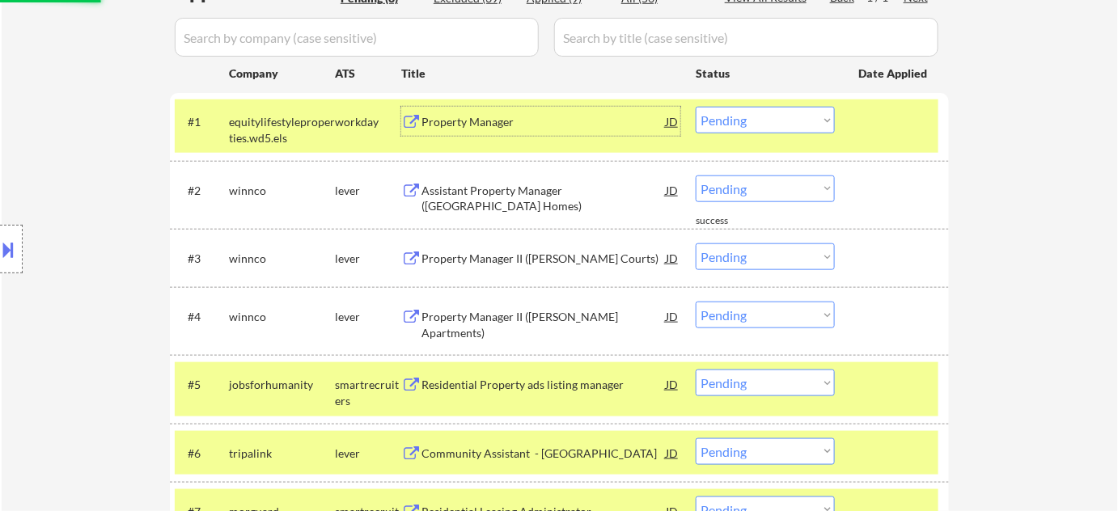
click at [463, 118] on div "Property Manager" at bounding box center [543, 122] width 244 height 16
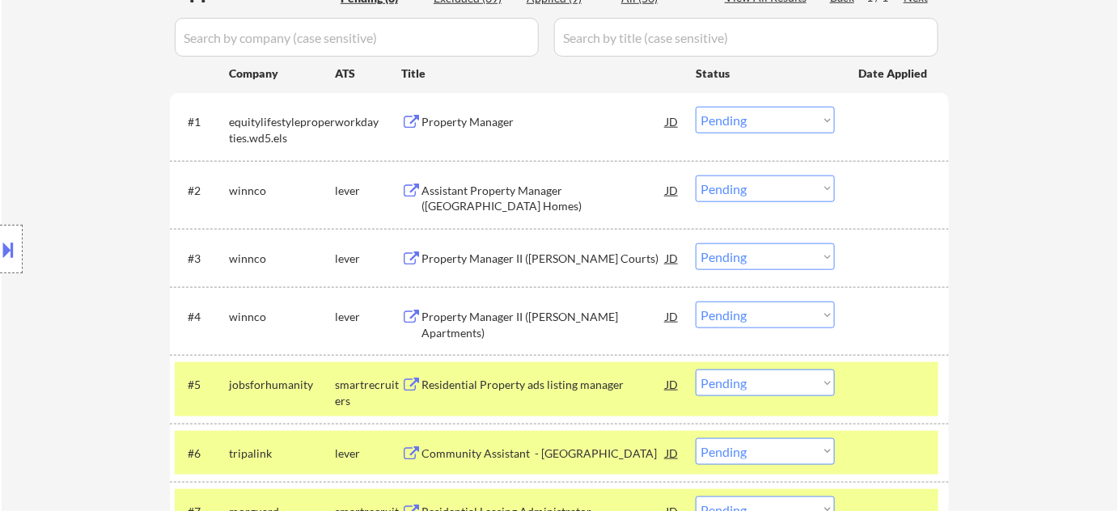
click at [6, 236] on button at bounding box center [9, 249] width 18 height 27
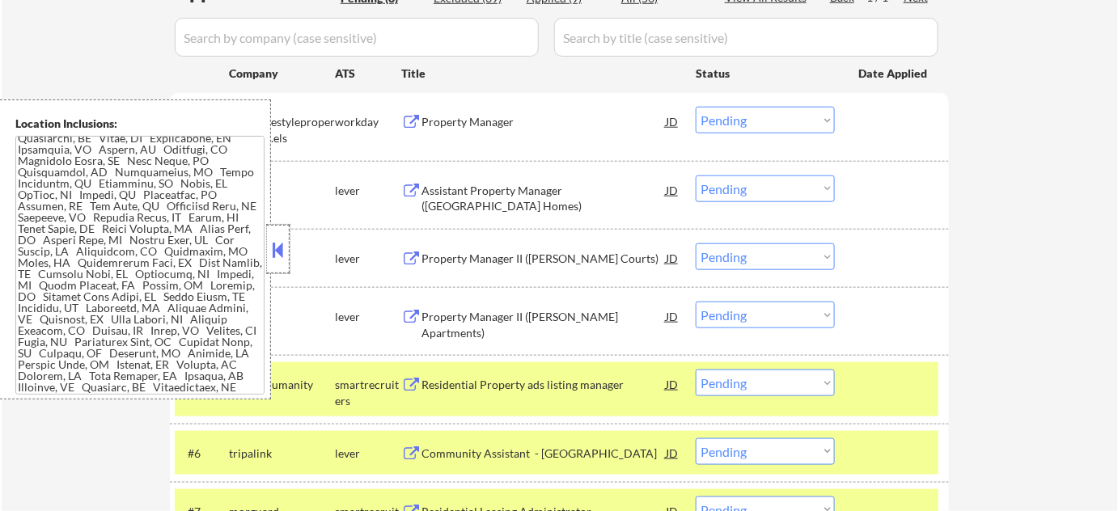
click at [278, 236] on div at bounding box center [278, 249] width 23 height 49
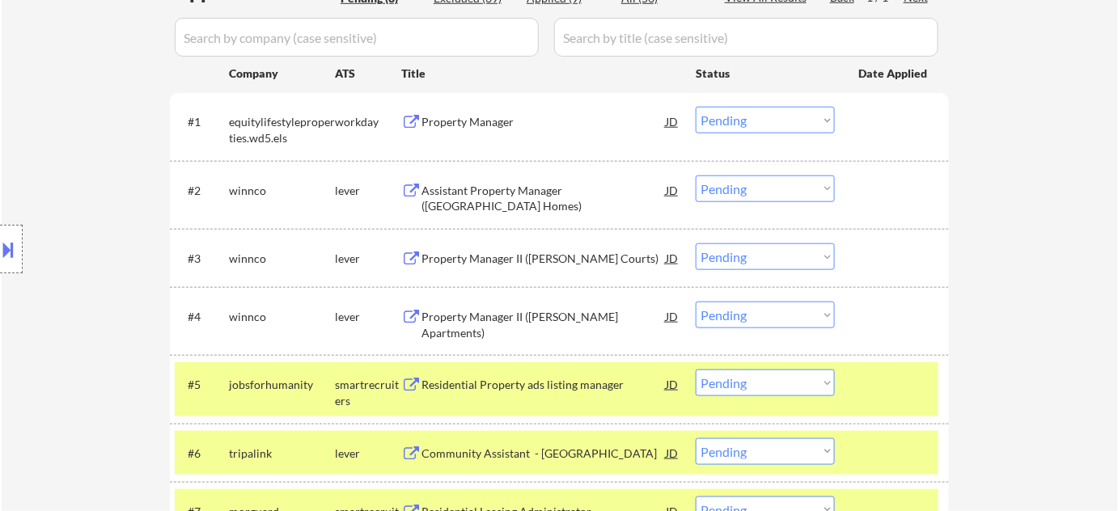
type textarea "[PERSON_NAME] de [PERSON_NAME] 60208 WinnCompanies- driver's license Morguard- …"
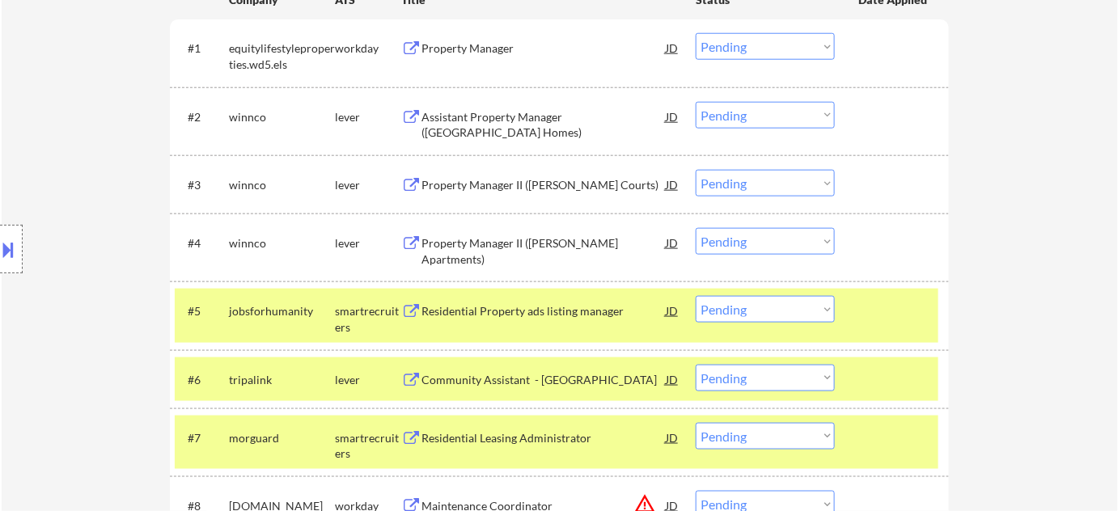
scroll to position [588, 0]
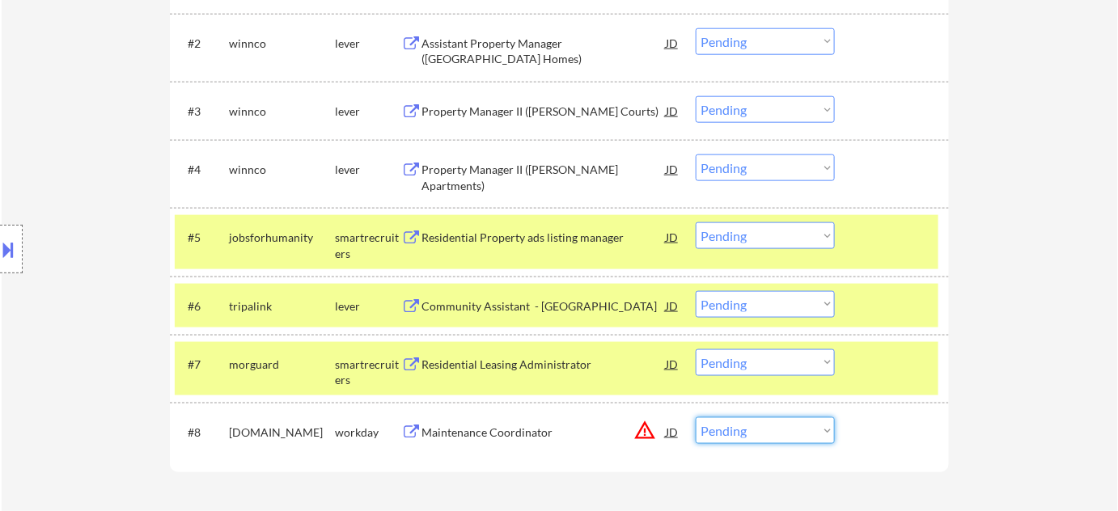
drag, startPoint x: 738, startPoint y: 433, endPoint x: 744, endPoint y: 418, distance: 15.9
click at [738, 432] on select "Choose an option... Pending Applied Excluded (Questions) Excluded (Expired) Exc…" at bounding box center [765, 430] width 139 height 27
select select ""excluded__location_""
click at [696, 417] on select "Choose an option... Pending Applied Excluded (Questions) Excluded (Expired) Exc…" at bounding box center [765, 430] width 139 height 27
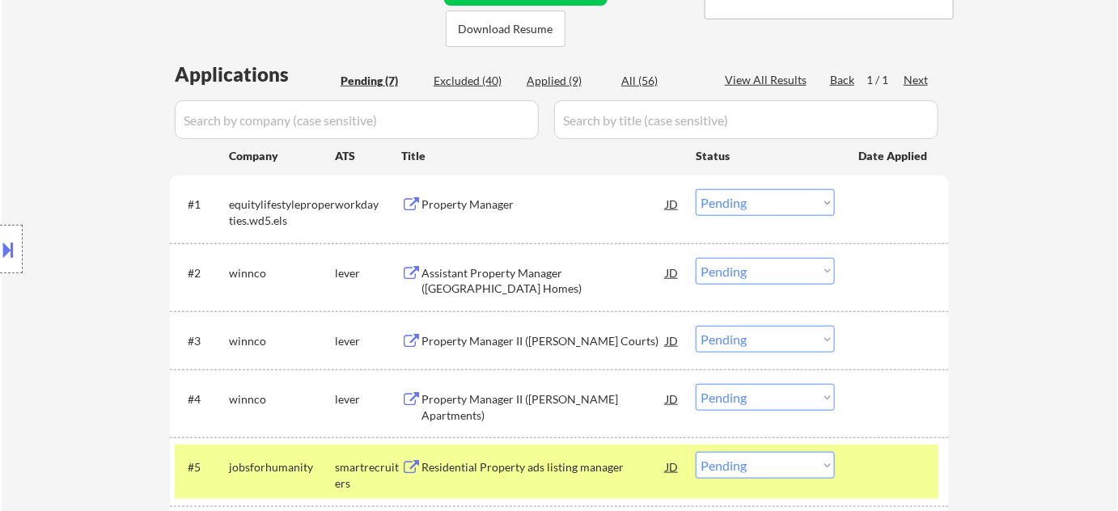
scroll to position [294, 0]
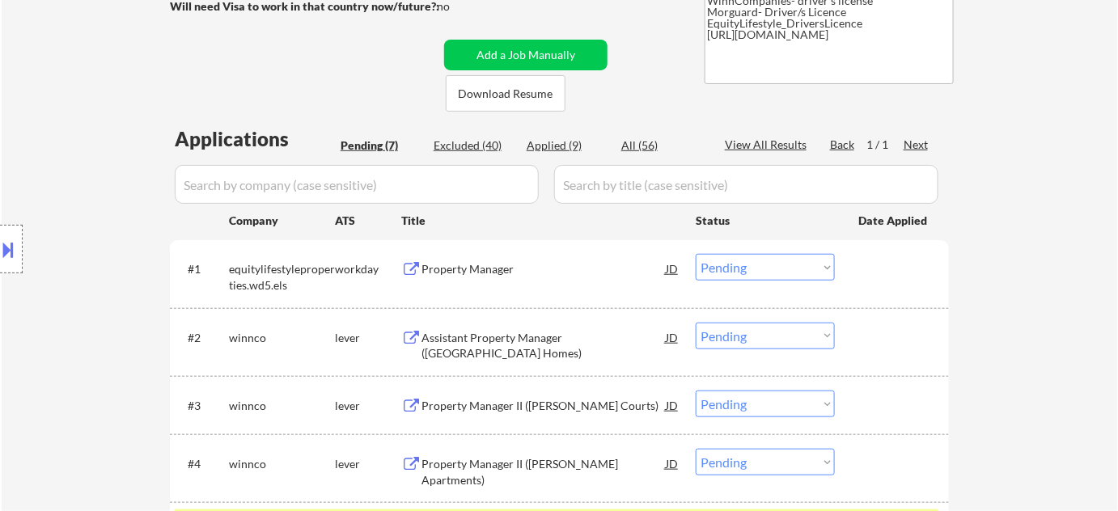
click at [571, 140] on div "Applied (9)" at bounding box center [566, 145] width 81 height 16
select select ""applied""
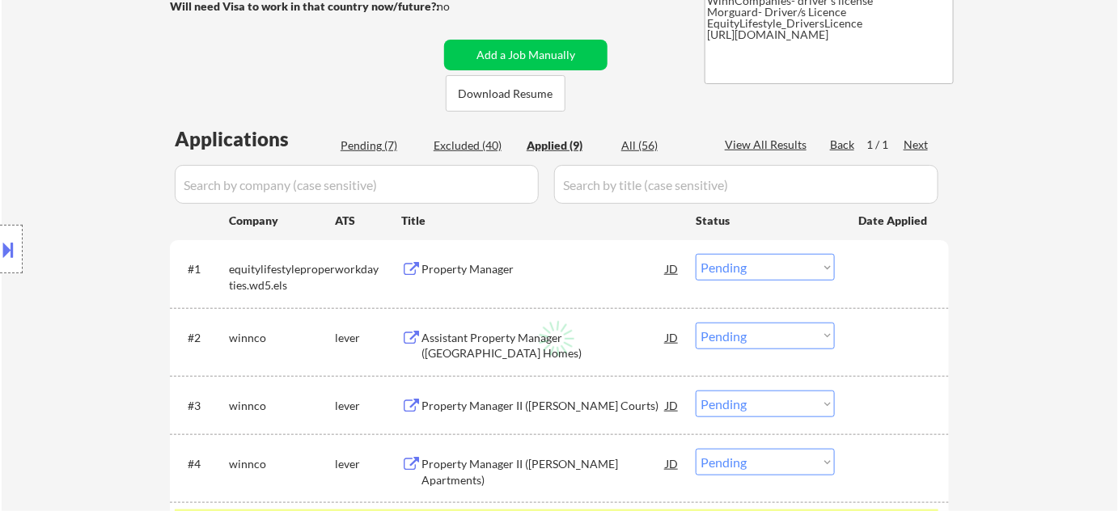
select select ""applied""
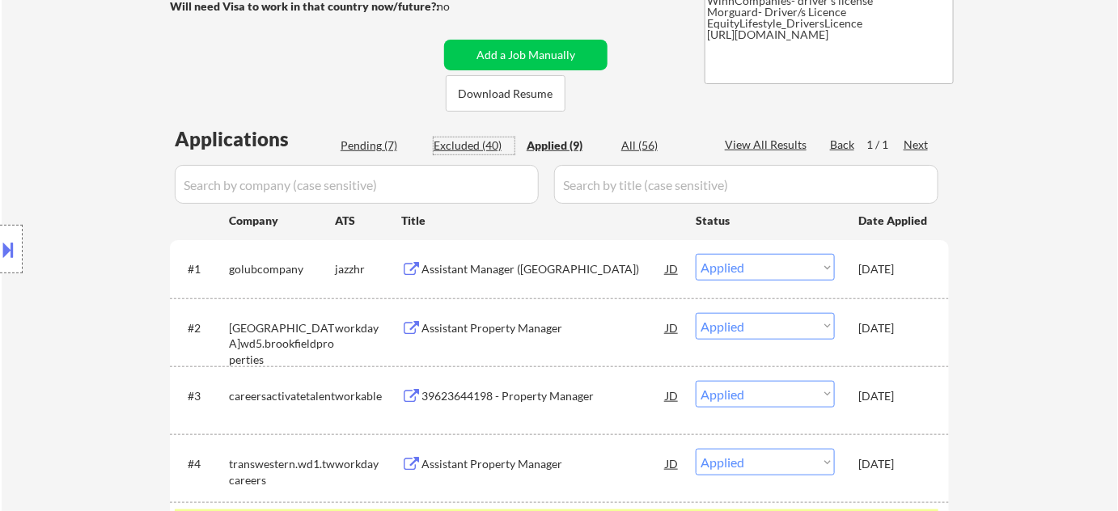
click at [474, 150] on div "Excluded (40)" at bounding box center [473, 145] width 81 height 16
select select ""excluded__bad_match_""
select select ""excluded__location_""
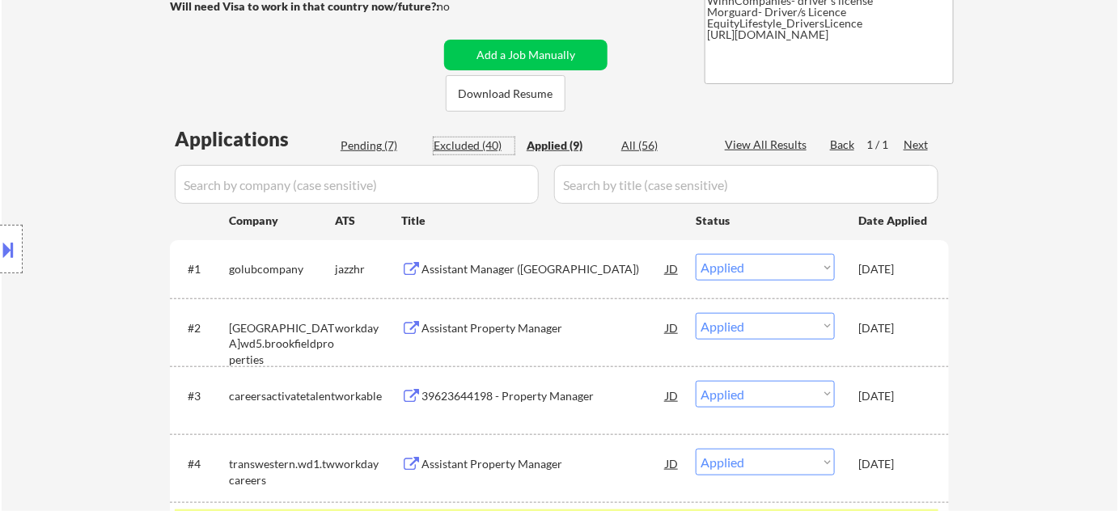
select select ""excluded__bad_match_""
select select ""excluded__expired_""
select select ""excluded__blocklist_""
select select ""excluded__expired_""
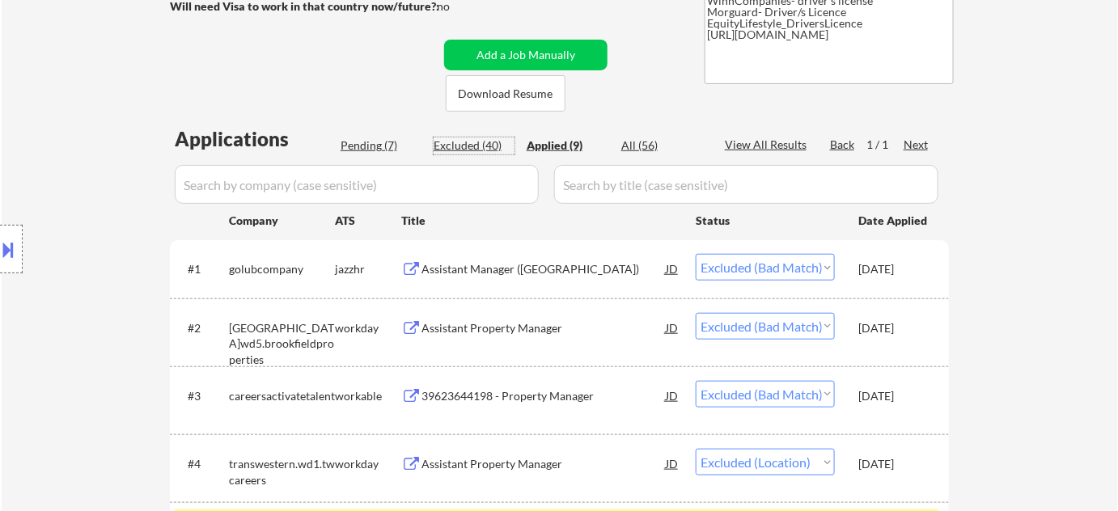
select select ""excluded__salary_""
select select ""excluded__expired_""
select select ""excluded__location_""
select select ""excluded__bad_match_""
select select ""excluded__location_""
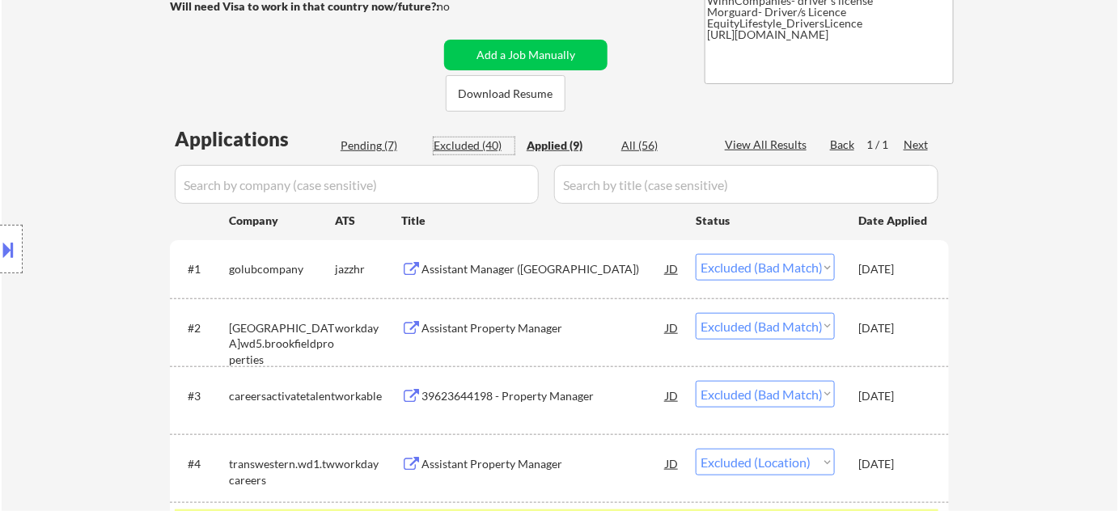
select select ""excluded__blocklist_""
select select ""excluded__expired_""
select select ""excluded__location_""
select select ""excluded__bad_match_""
select select ""excluded__expired_""
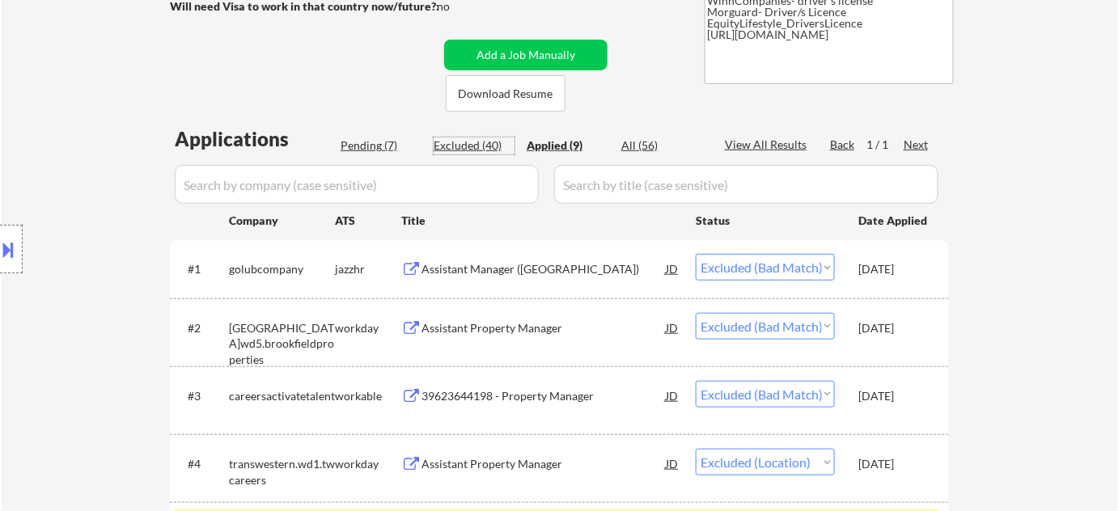
select select ""excluded__bad_match_""
select select ""excluded__expired_""
select select ""excluded__location_""
select select ""excluded__expired_""
select select ""excluded__location_""
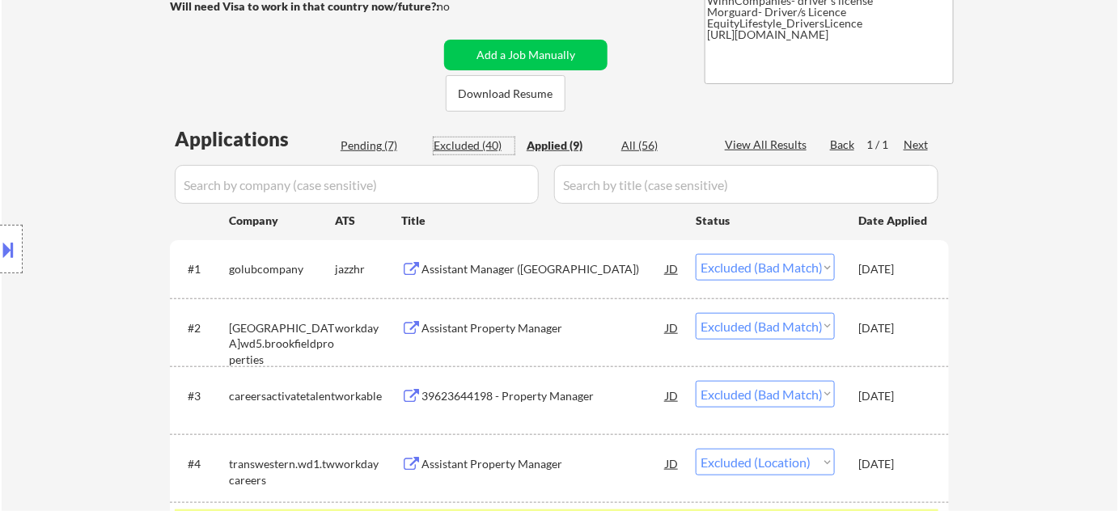
select select ""excluded__bad_match_""
select select ""excluded__expired_""
select select ""excluded__location_""
select select ""excluded__expired_""
select select ""excluded__bad_match_""
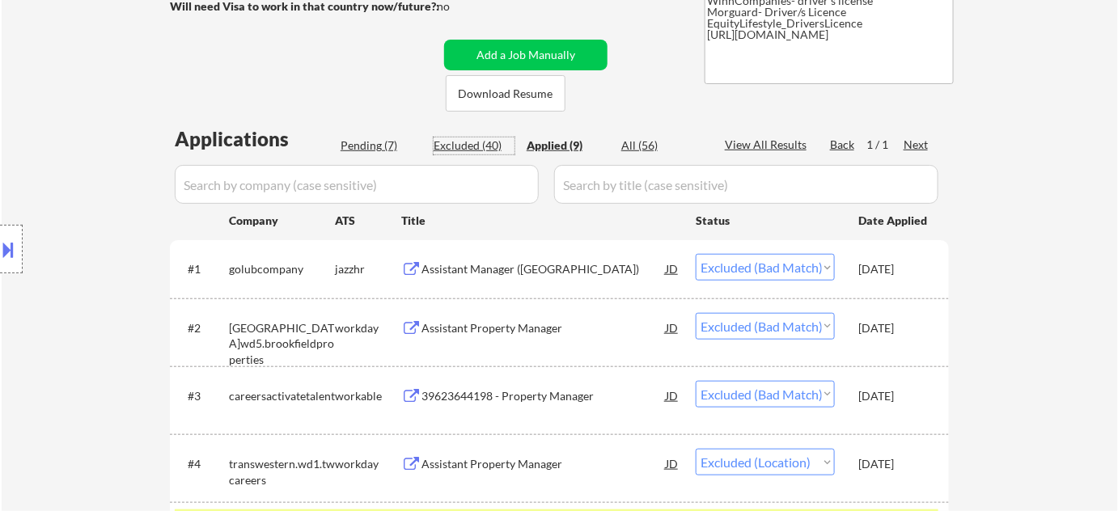
select select ""excluded__blocklist_""
select select ""excluded__bad_match_""
select select ""excluded__location_""
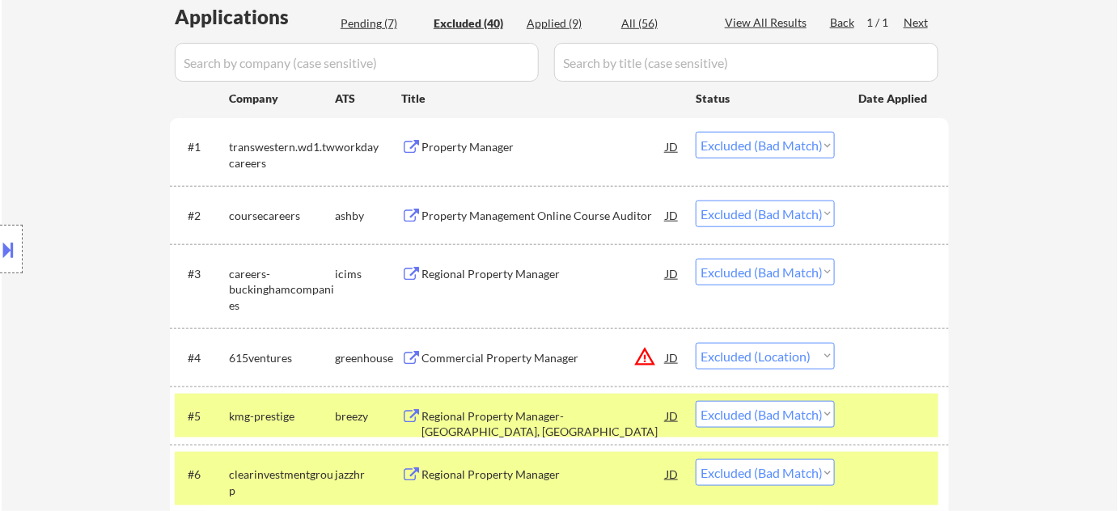
scroll to position [441, 0]
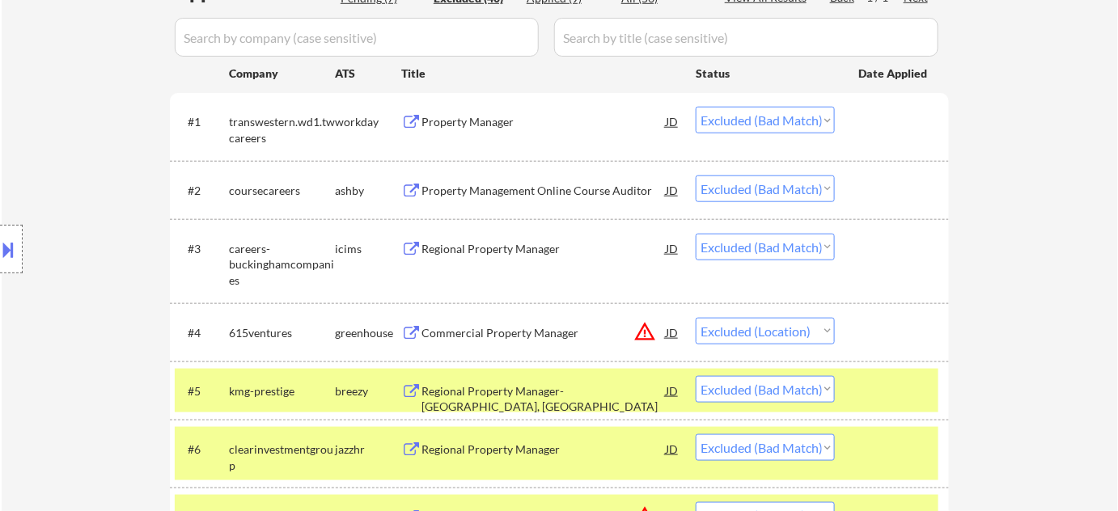
click at [526, 252] on div "Regional Property Manager" at bounding box center [543, 249] width 244 height 16
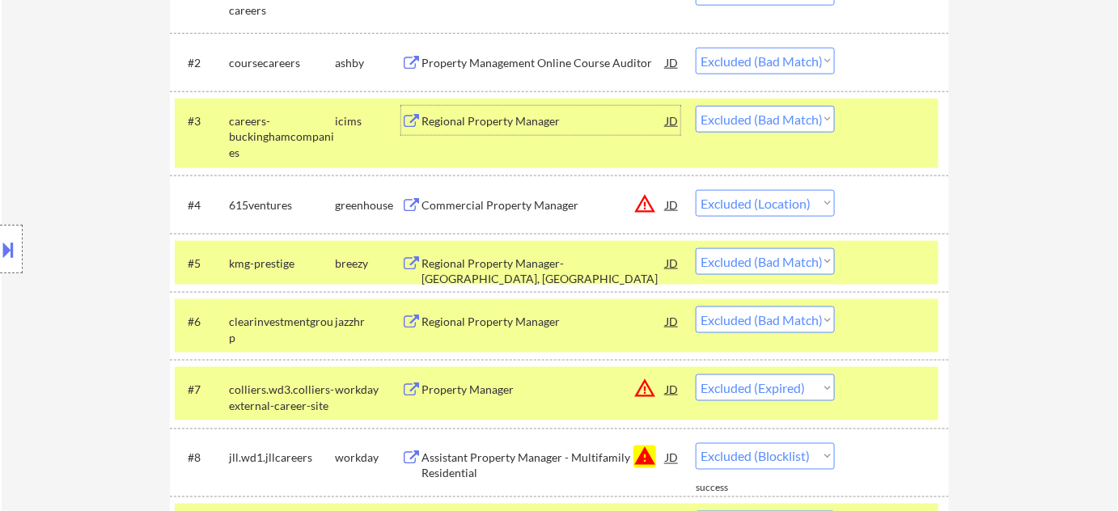
scroll to position [588, 0]
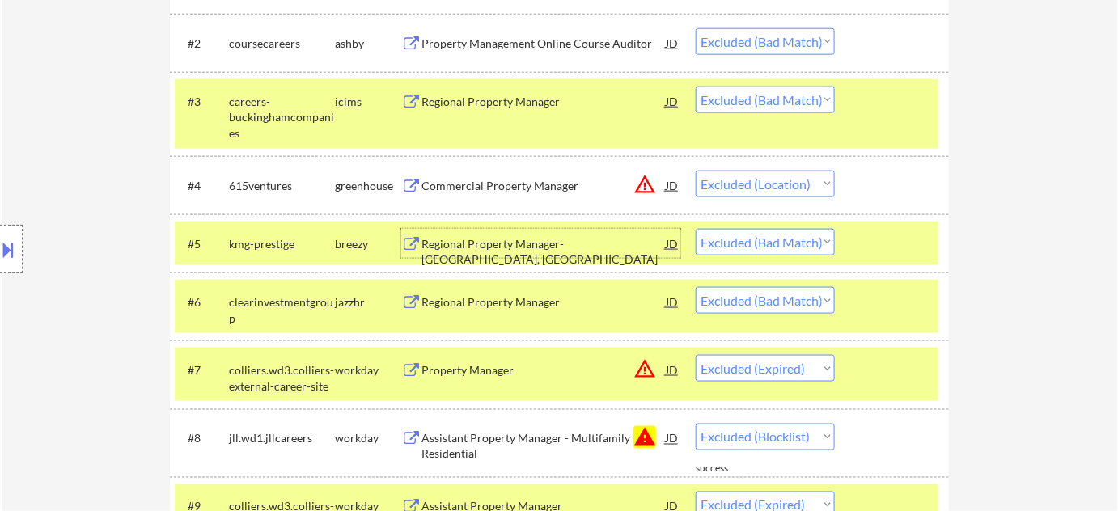
click at [554, 245] on div "Regional Property Manager- [GEOGRAPHIC_DATA], [GEOGRAPHIC_DATA]" at bounding box center [543, 252] width 244 height 32
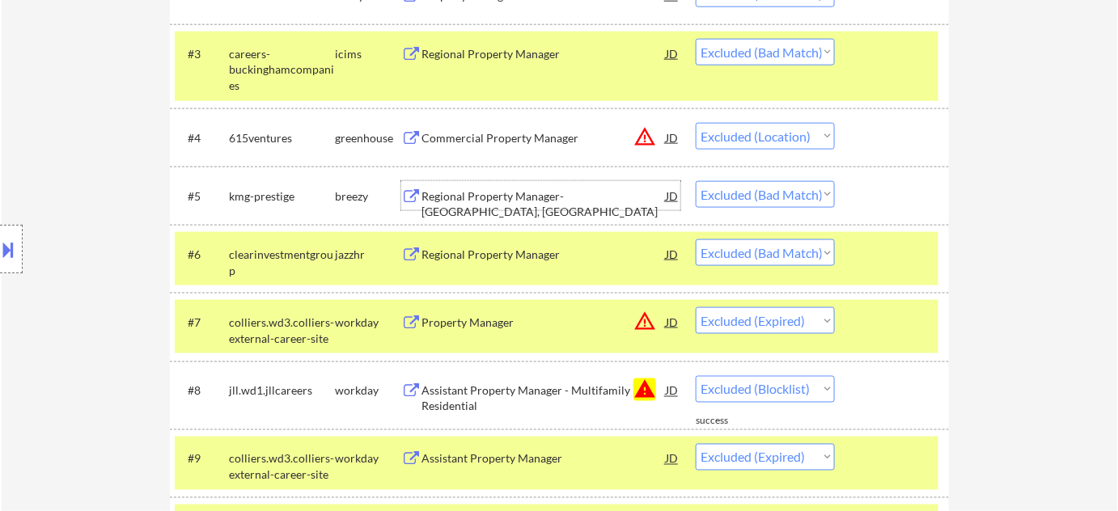
scroll to position [662, 0]
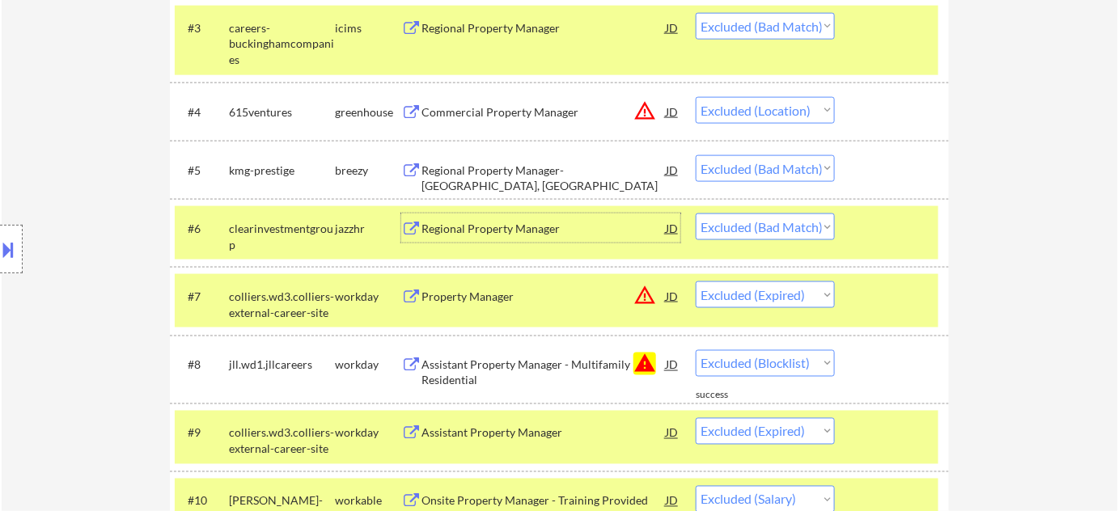
click at [464, 228] on div "Regional Property Manager" at bounding box center [543, 229] width 244 height 16
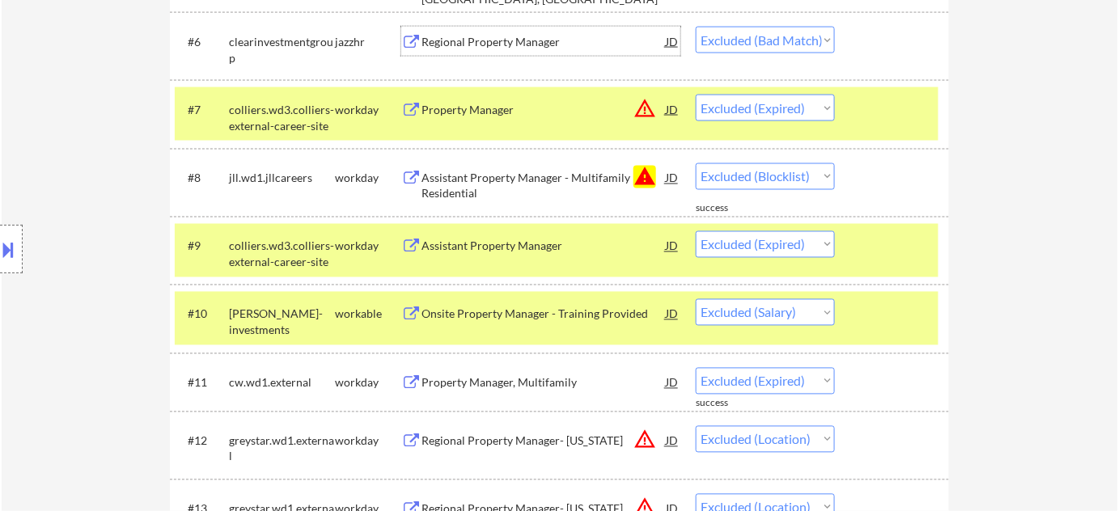
scroll to position [882, 0]
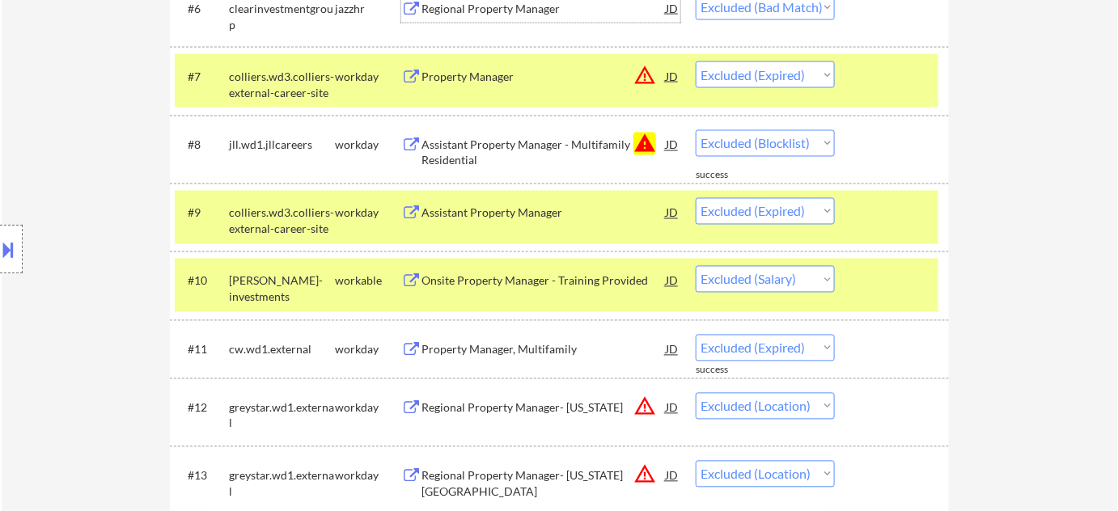
click at [479, 286] on div "Onsite Property Manager - Training Provided" at bounding box center [543, 281] width 244 height 16
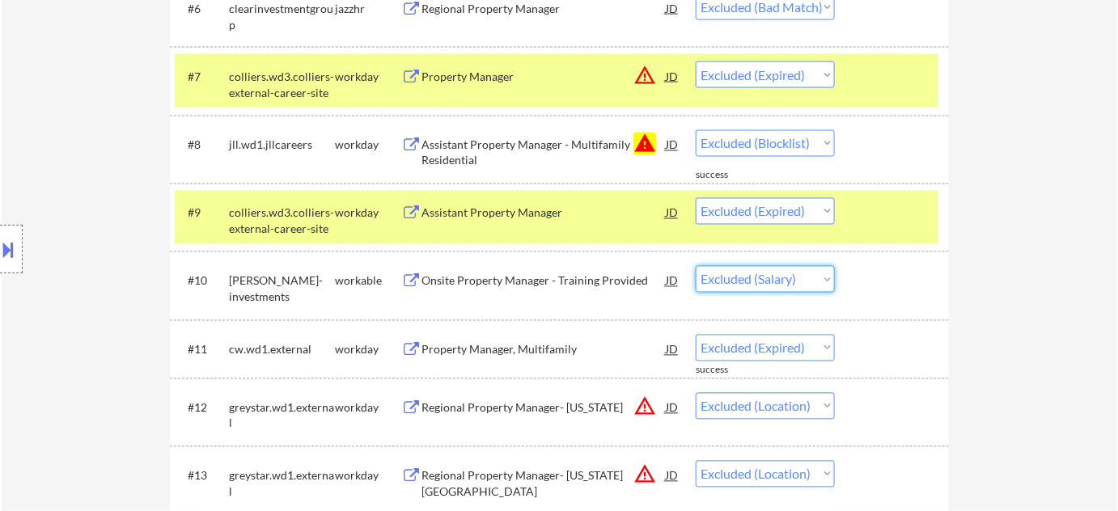
click at [757, 281] on select "Choose an option... Pending Applied Excluded (Questions) Excluded (Expired) Exc…" at bounding box center [765, 279] width 139 height 27
select select ""excluded__bad_match_""
click at [696, 266] on select "Choose an option... Pending Applied Excluded (Questions) Excluded (Expired) Exc…" at bounding box center [765, 279] width 139 height 27
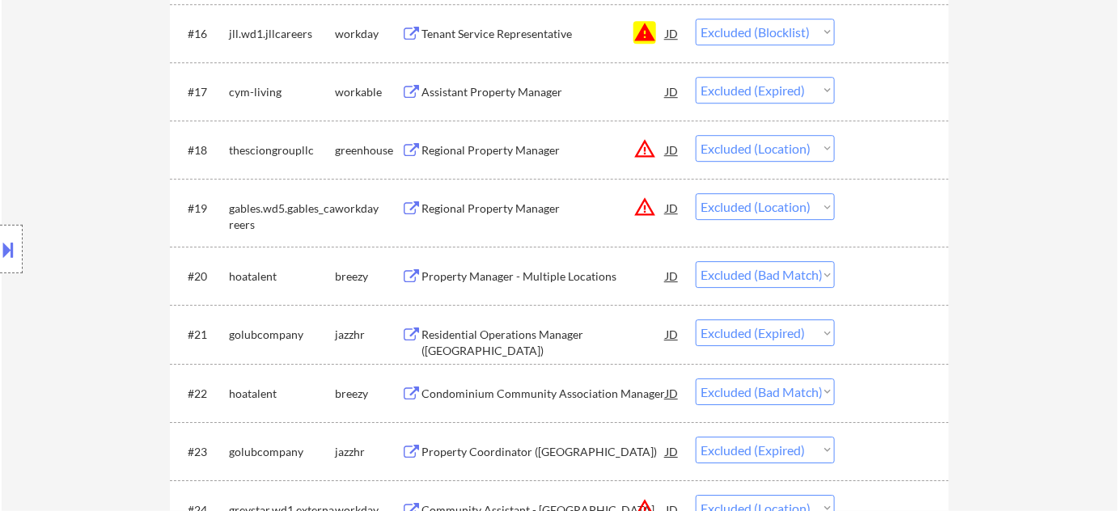
scroll to position [1544, 0]
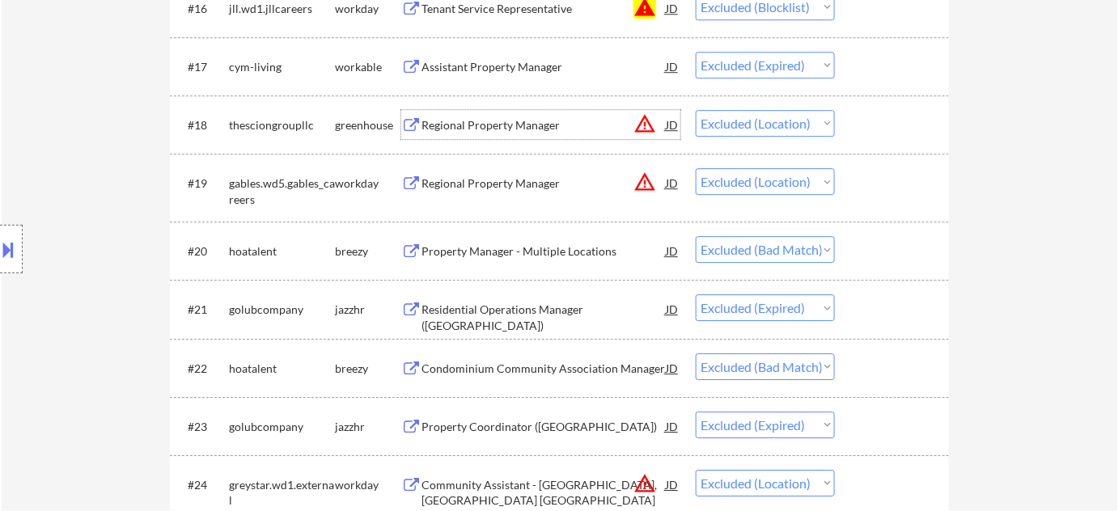
click at [479, 120] on div "Regional Property Manager" at bounding box center [543, 125] width 244 height 16
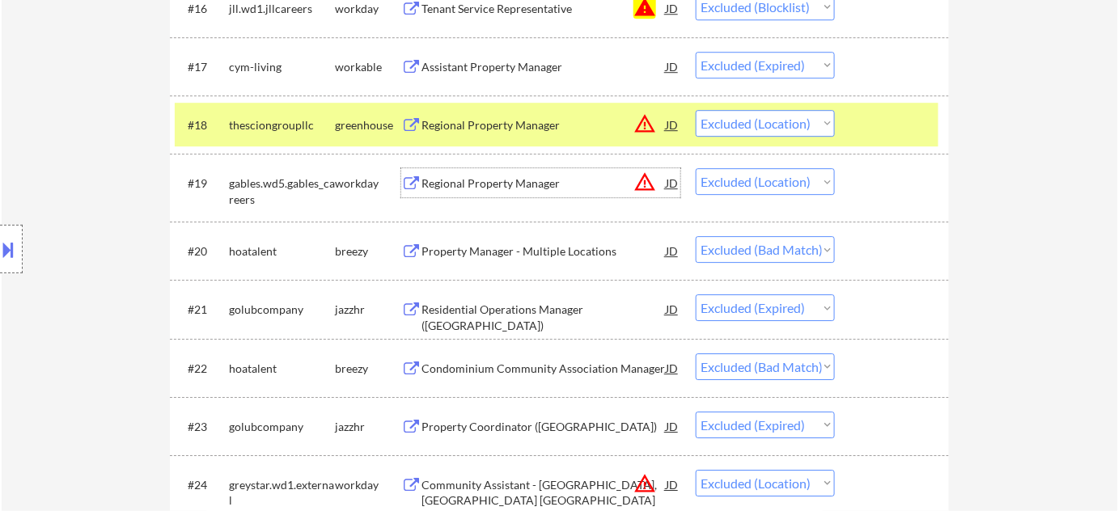
click at [501, 185] on div "Regional Property Manager" at bounding box center [543, 183] width 244 height 16
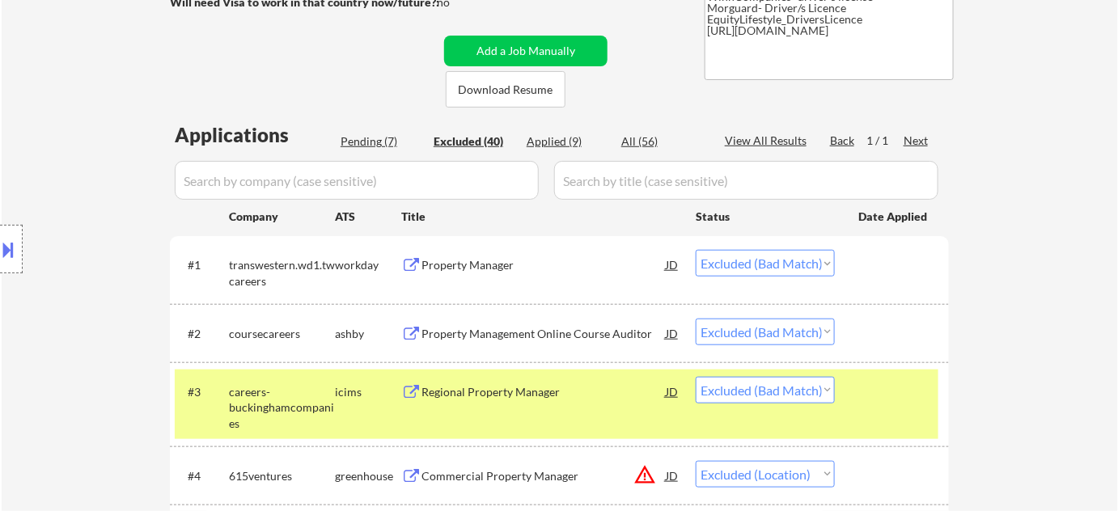
scroll to position [259, 0]
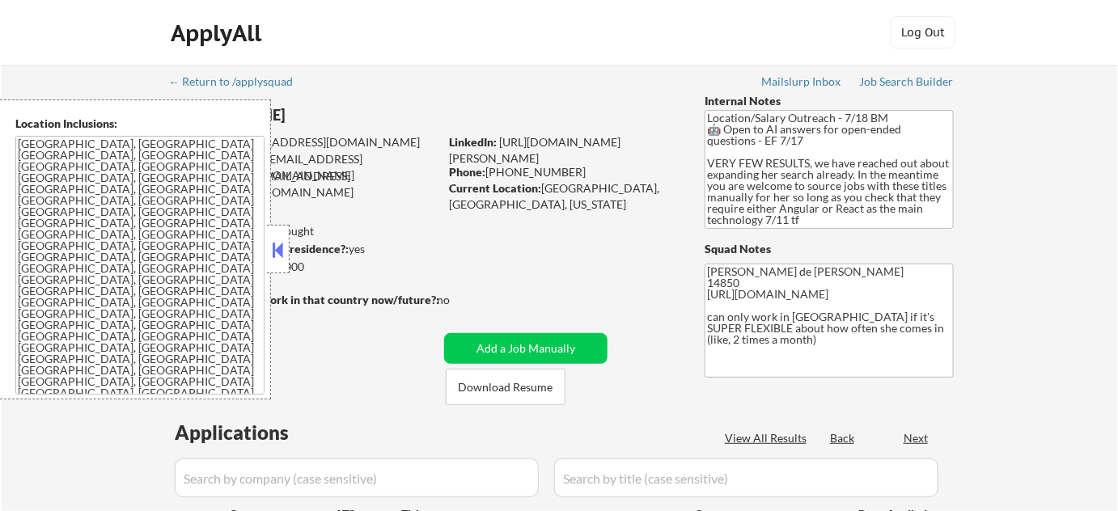
select select ""pending""
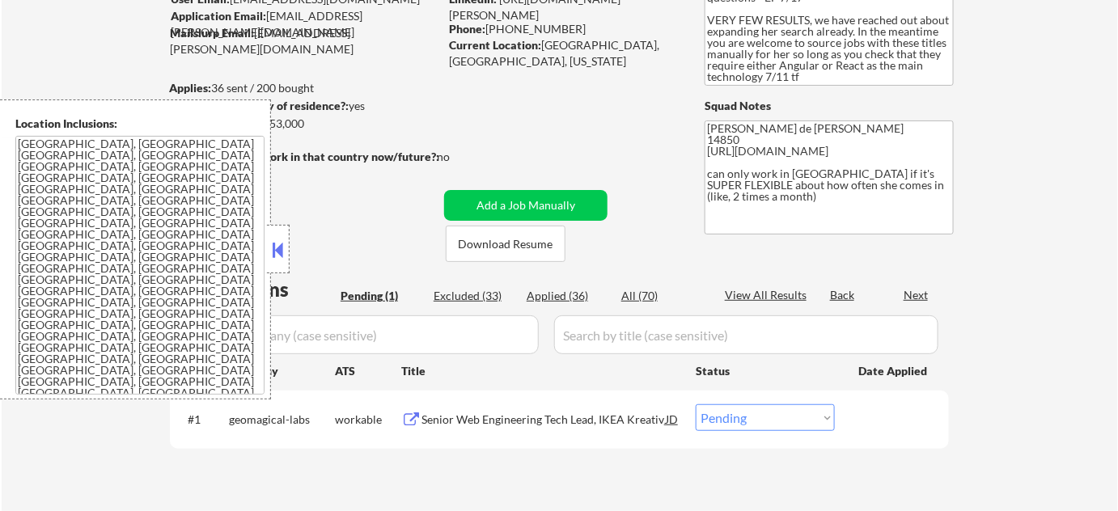
scroll to position [146, 0]
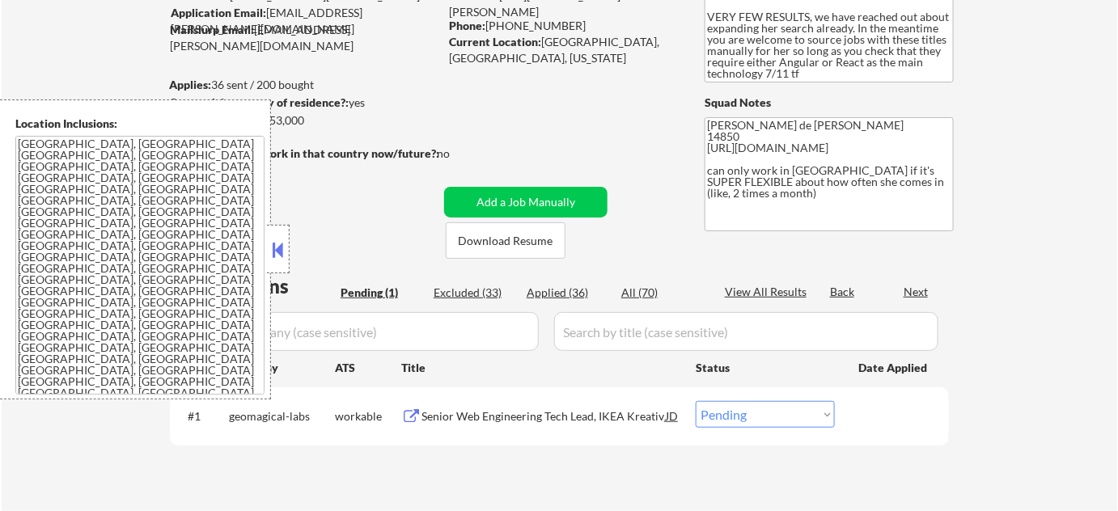
click at [279, 247] on button at bounding box center [278, 250] width 18 height 24
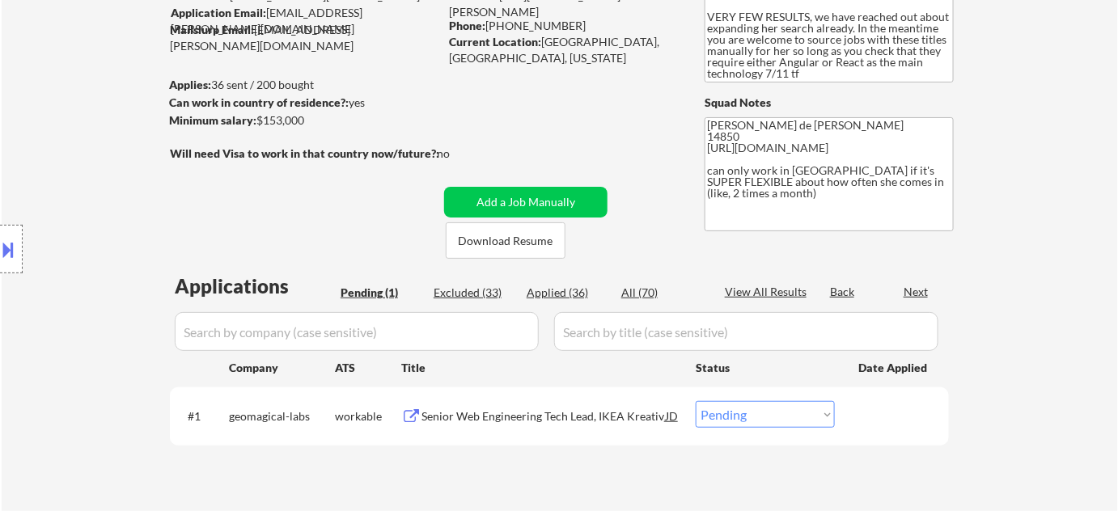
click at [550, 404] on div "Senior Web Engineering Tech Lead, IKEA Kreativ" at bounding box center [543, 415] width 244 height 29
